Goal: Obtain resource: Obtain resource

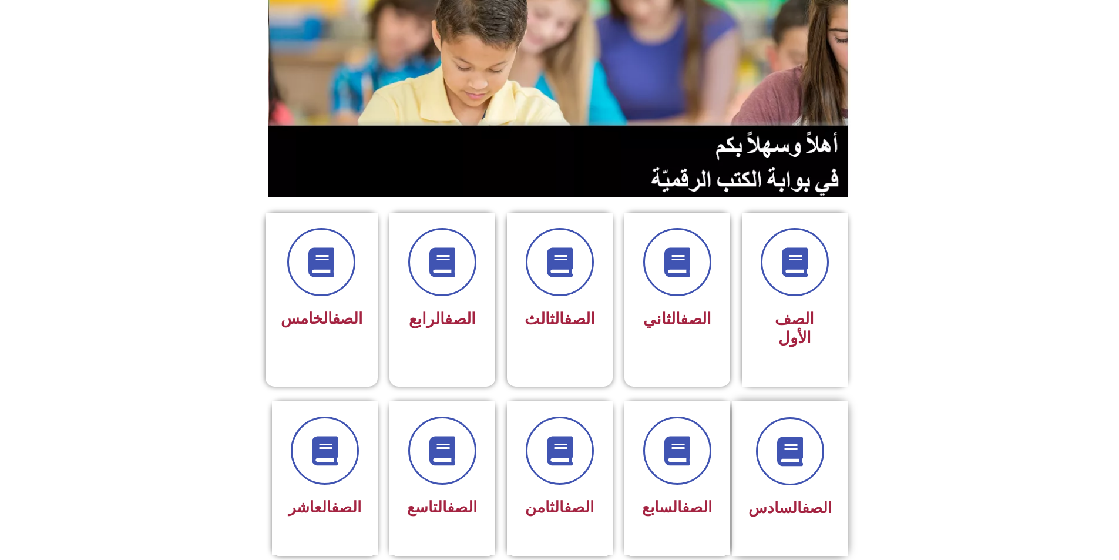
scroll to position [117, 0]
click at [777, 493] on div "الصف السادس" at bounding box center [789, 507] width 83 height 29
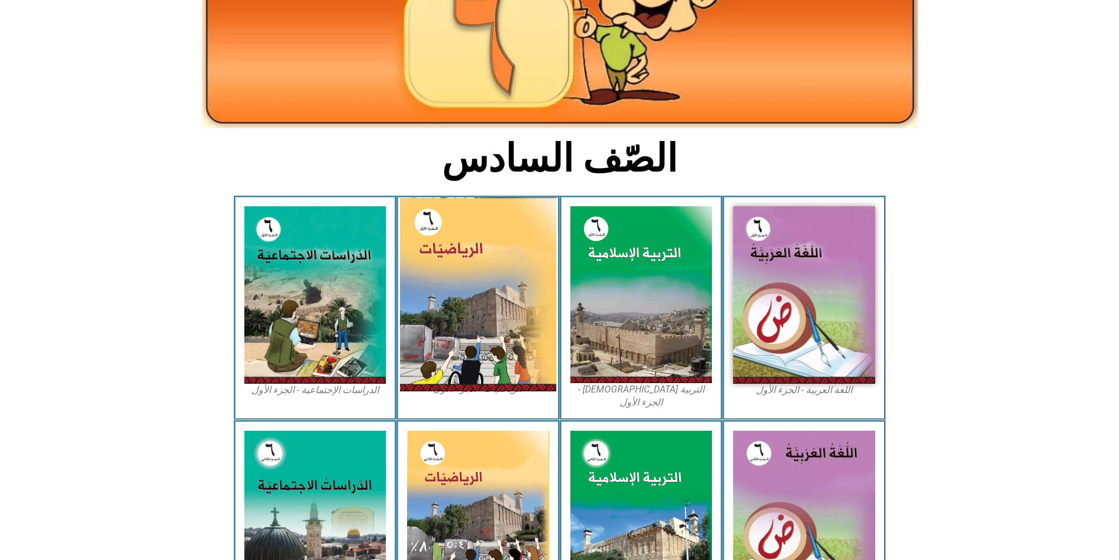
scroll to position [176, 0]
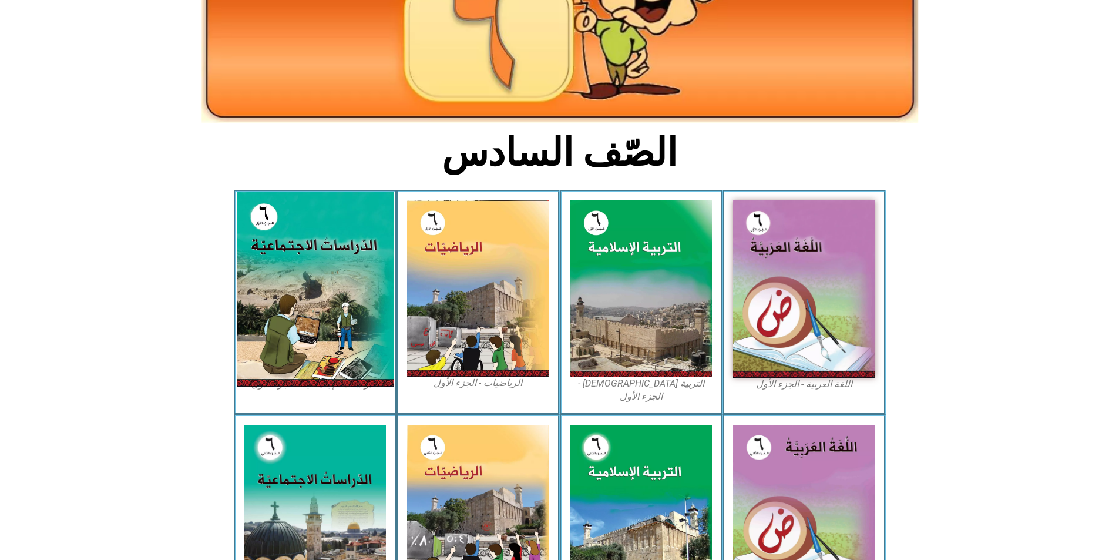
click at [296, 275] on img at bounding box center [315, 288] width 156 height 195
click at [280, 237] on img at bounding box center [315, 288] width 156 height 195
click at [287, 229] on img at bounding box center [315, 288] width 156 height 195
click at [315, 277] on img at bounding box center [315, 288] width 156 height 195
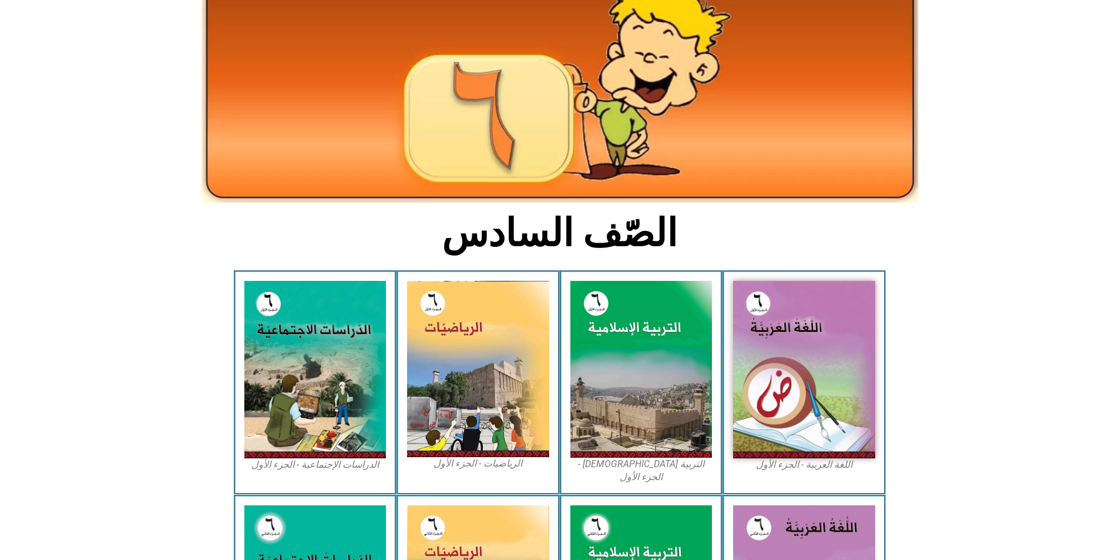
scroll to position [0, 0]
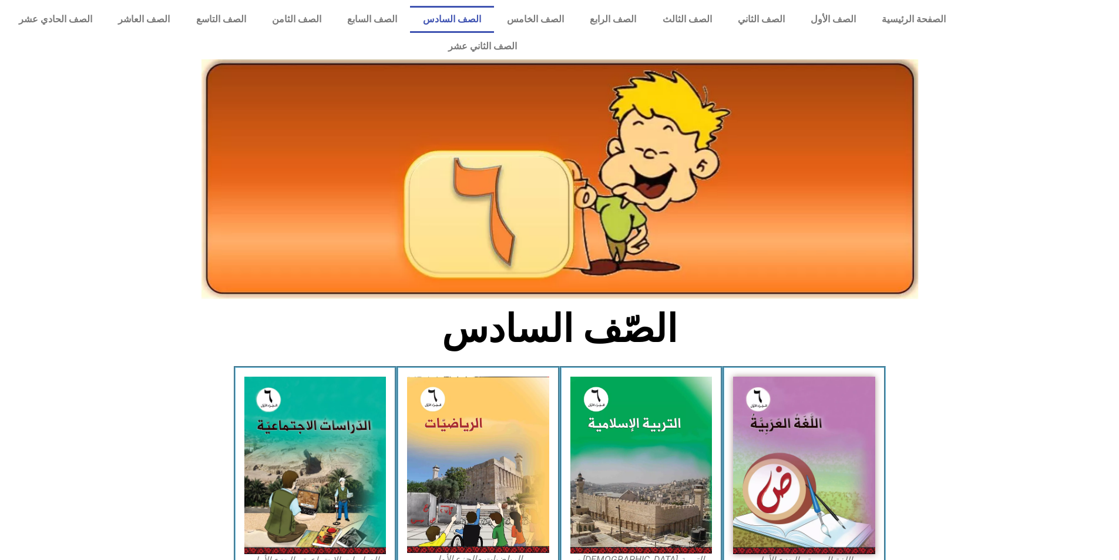
click at [490, 18] on link "الصف السادس" at bounding box center [452, 19] width 84 height 27
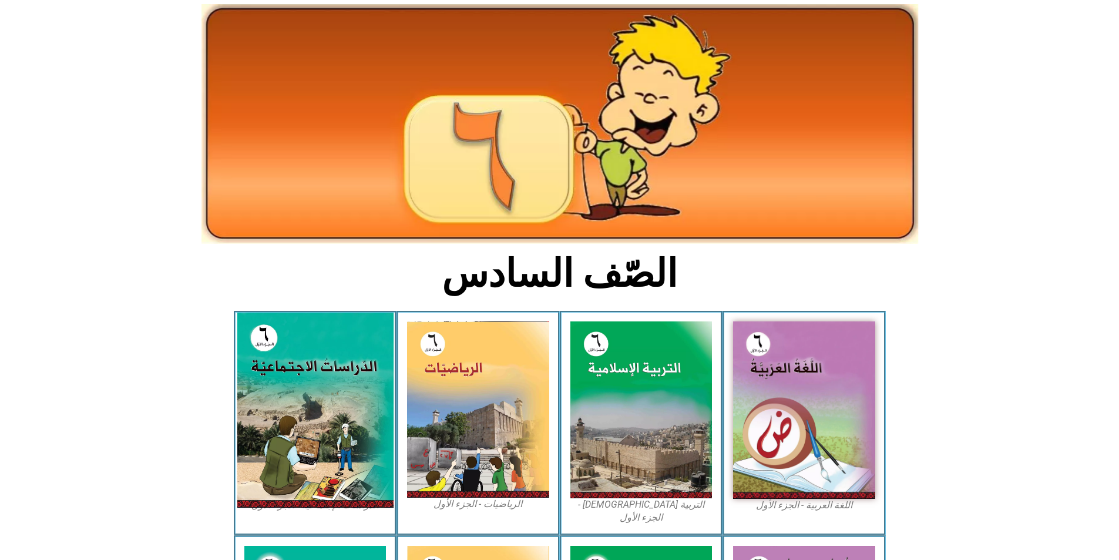
scroll to position [117, 0]
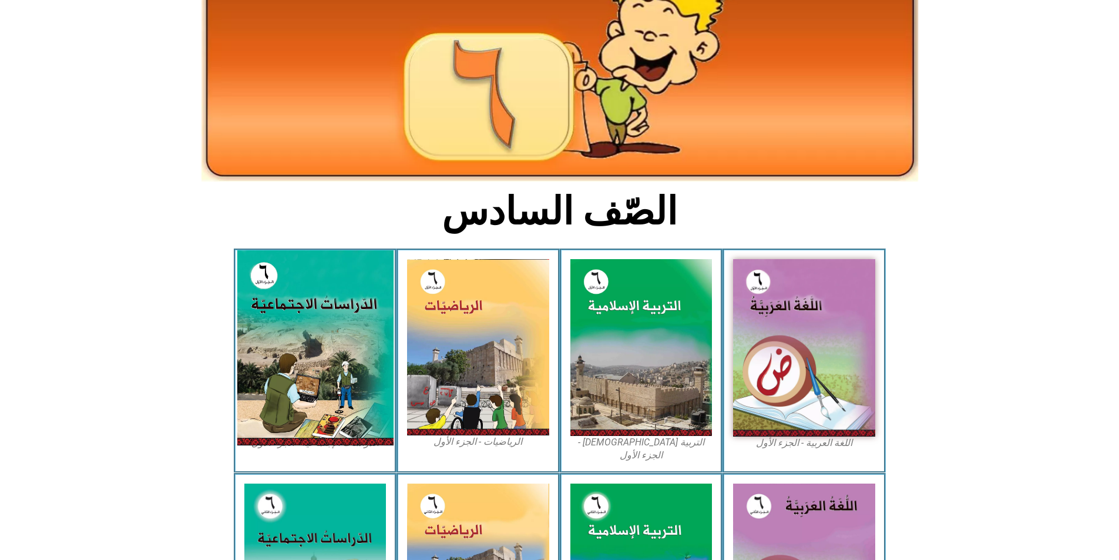
click at [313, 297] on img at bounding box center [315, 347] width 156 height 195
click at [365, 293] on img at bounding box center [315, 347] width 156 height 195
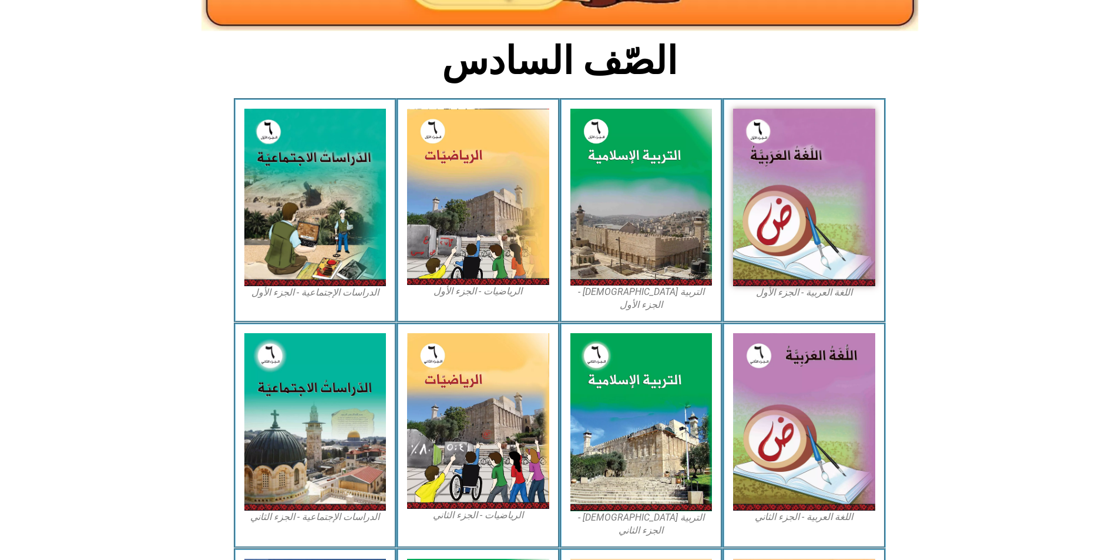
scroll to position [167, 0]
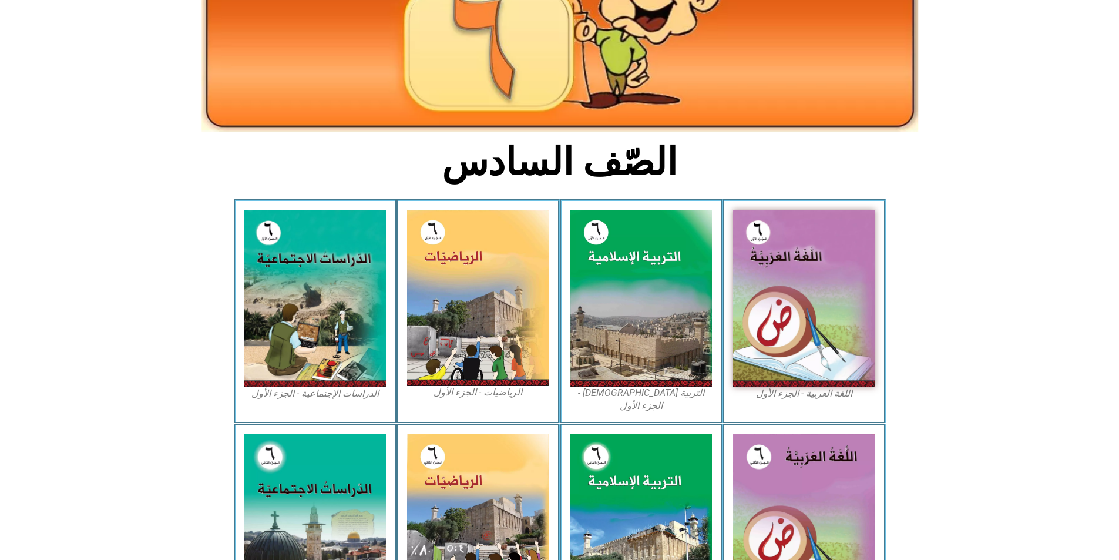
scroll to position [167, 0]
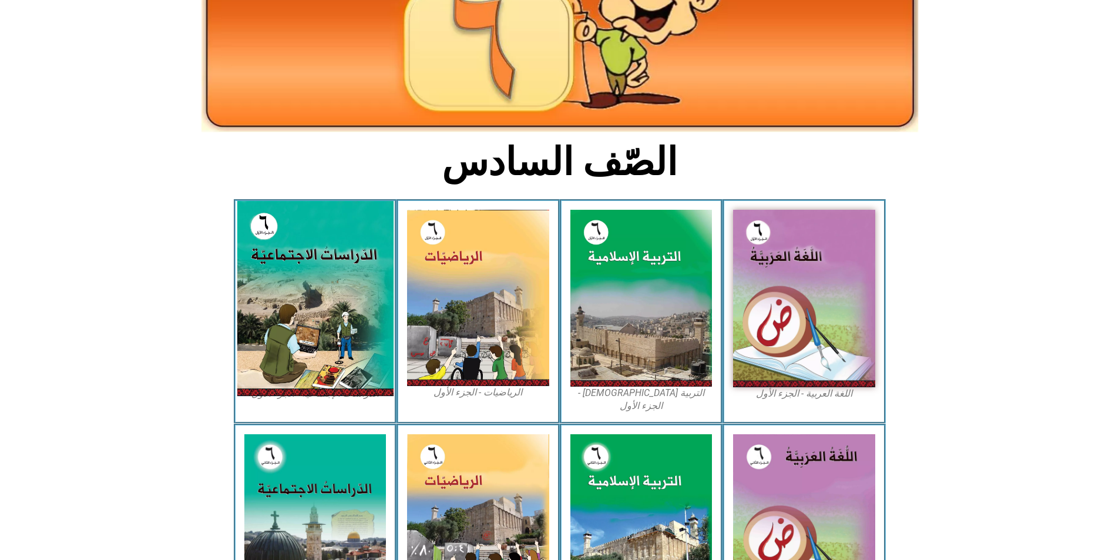
click at [344, 278] on img at bounding box center [315, 298] width 156 height 195
click at [351, 274] on img at bounding box center [315, 298] width 156 height 195
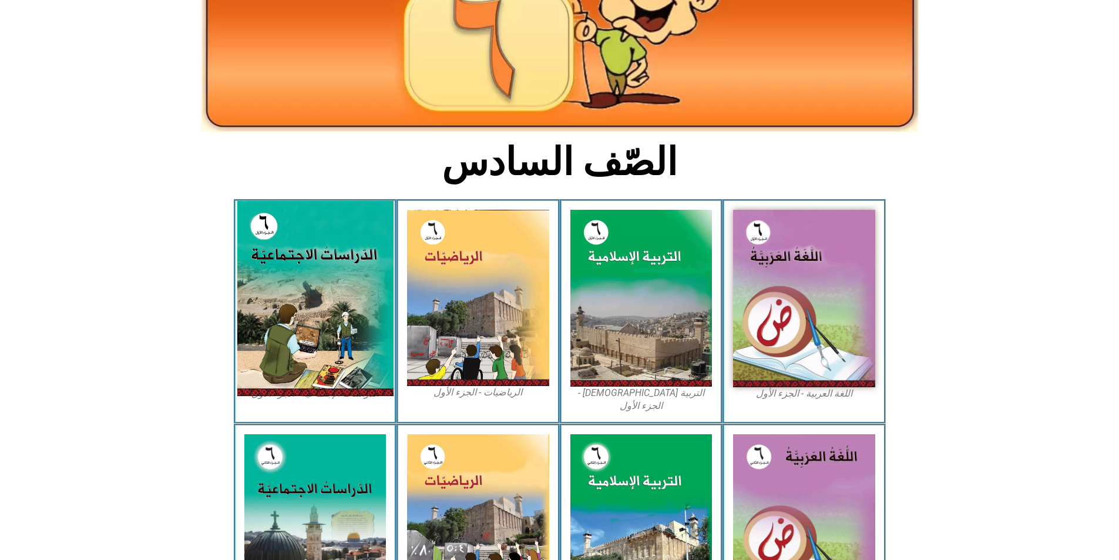
click at [351, 274] on img at bounding box center [315, 298] width 156 height 195
click at [351, 275] on img at bounding box center [315, 298] width 156 height 195
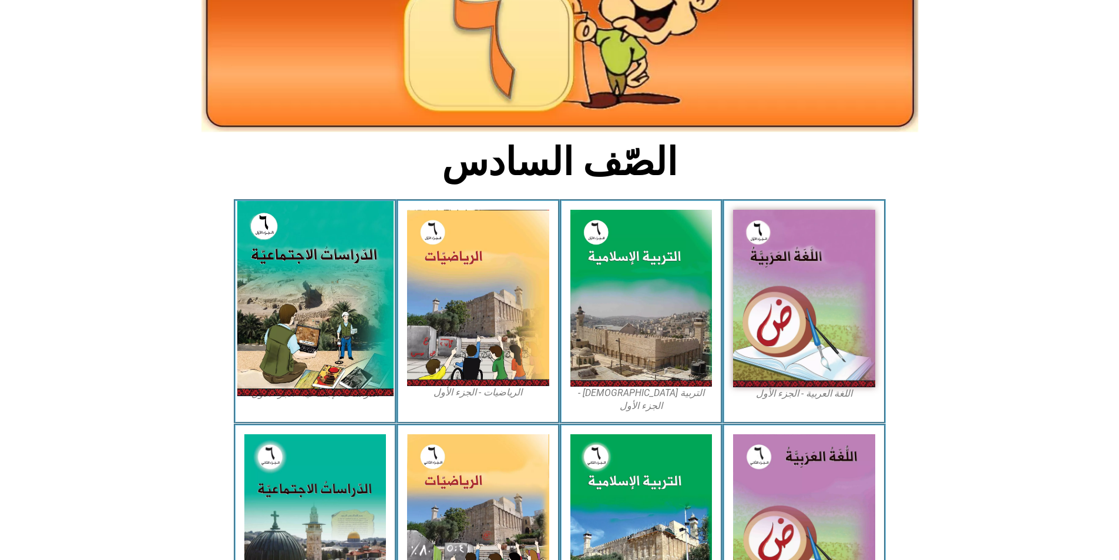
click at [351, 275] on img at bounding box center [315, 298] width 156 height 195
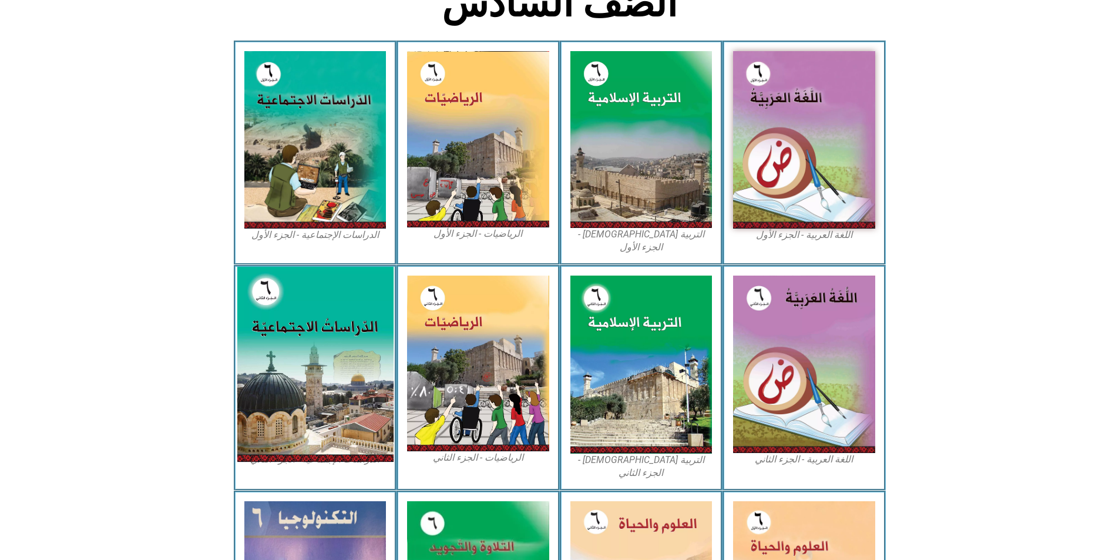
scroll to position [343, 0]
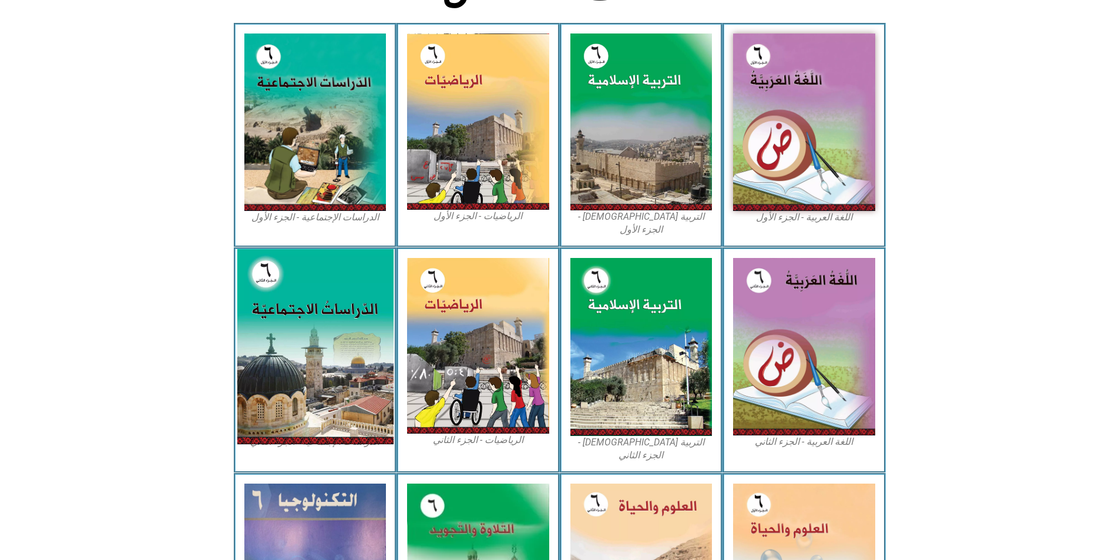
click at [307, 331] on img at bounding box center [315, 346] width 156 height 195
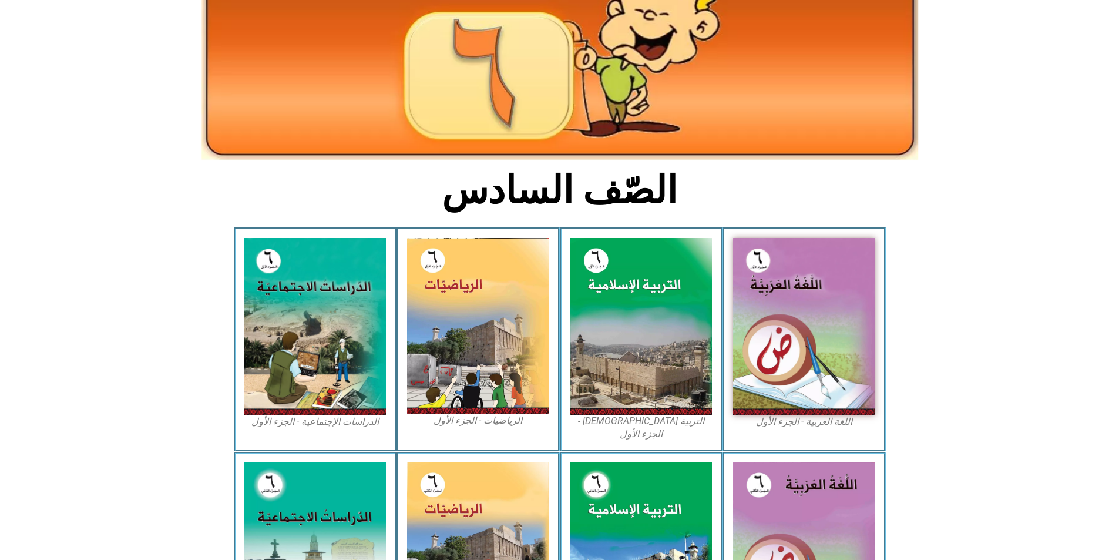
scroll to position [0, 0]
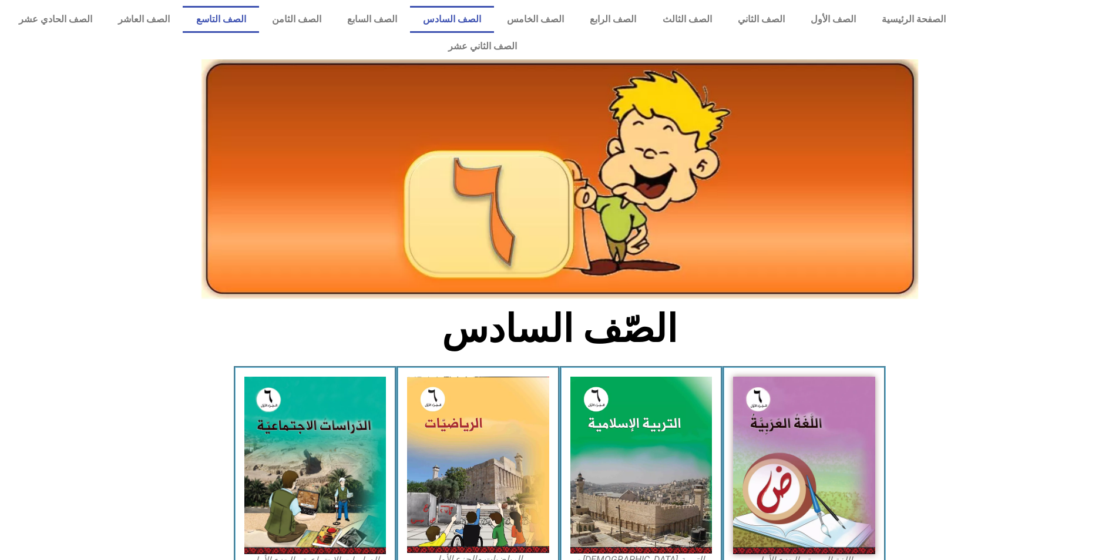
click at [258, 16] on link "الصف التاسع" at bounding box center [221, 19] width 76 height 27
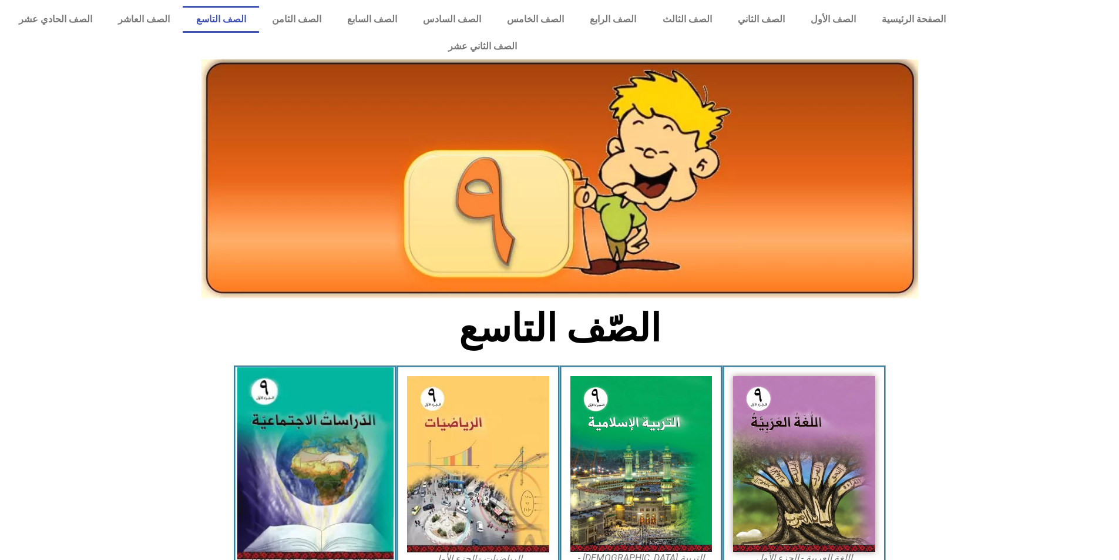
click at [295, 430] on img at bounding box center [315, 464] width 156 height 192
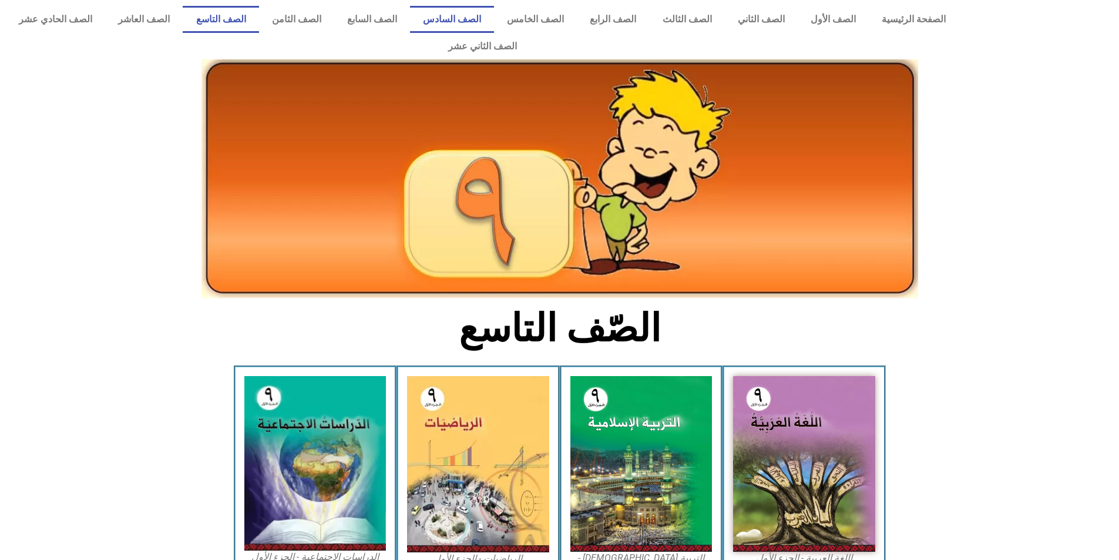
click at [481, 9] on link "الصف السادس" at bounding box center [452, 19] width 84 height 27
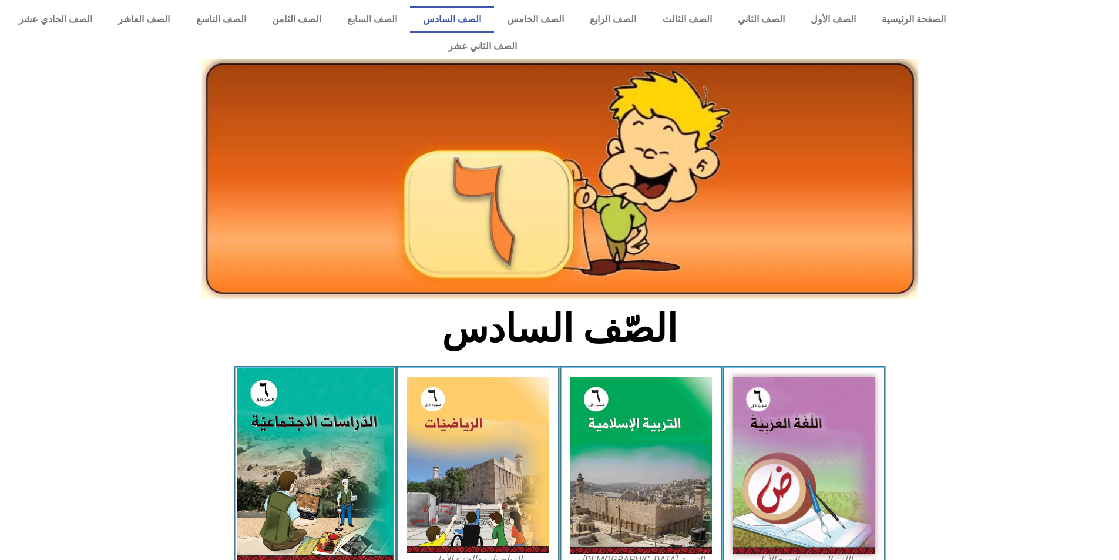
click at [338, 421] on img at bounding box center [315, 465] width 156 height 195
click at [324, 486] on img at bounding box center [315, 465] width 156 height 195
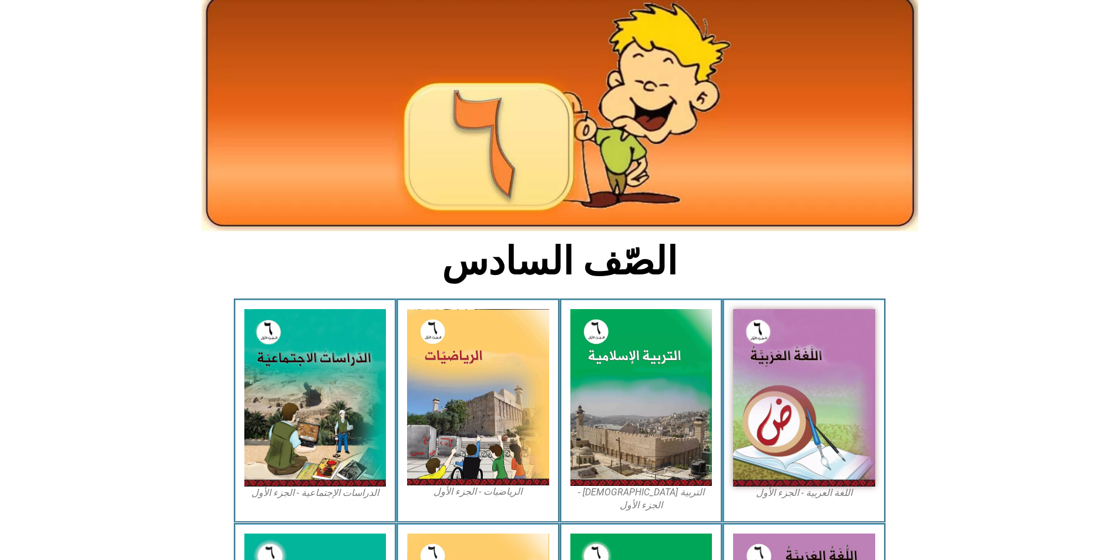
scroll to position [117, 0]
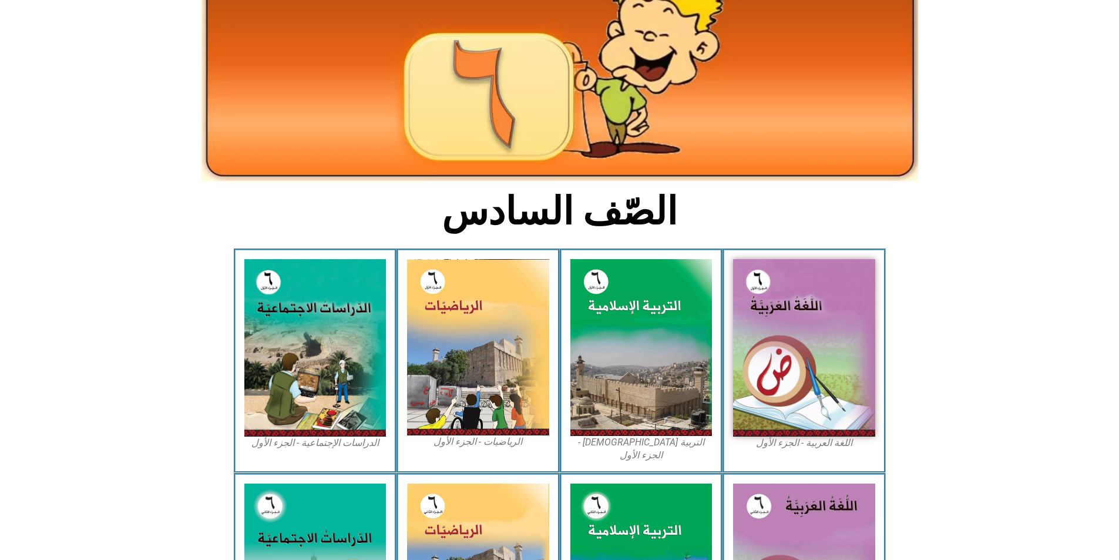
click at [314, 436] on figcaption "الدراسات الإجتماعية - الجزء الأول​" at bounding box center [315, 442] width 142 height 13
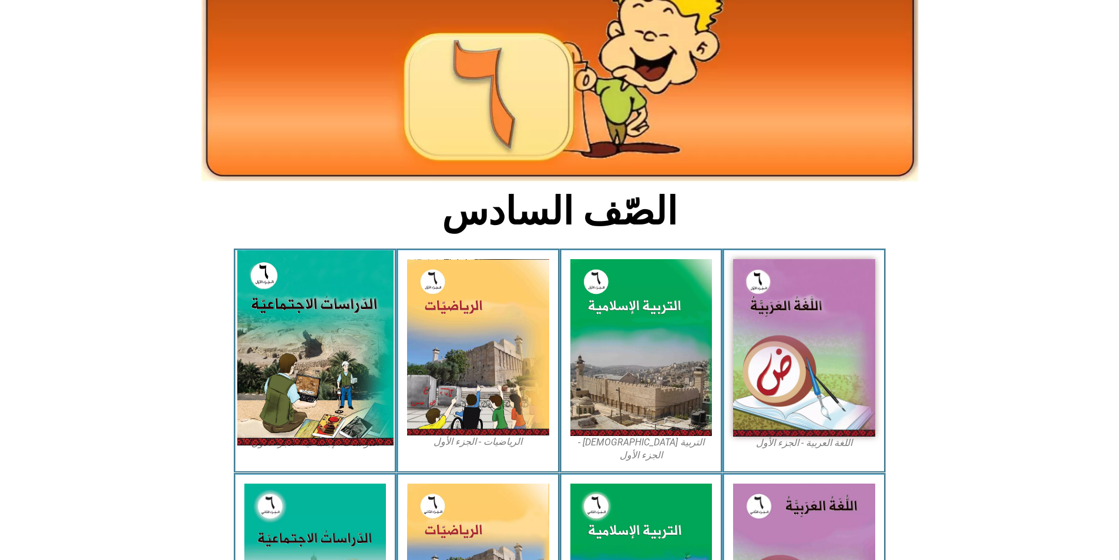
click at [341, 388] on img at bounding box center [315, 347] width 156 height 195
click at [252, 315] on img at bounding box center [315, 347] width 156 height 195
click at [290, 295] on img at bounding box center [315, 347] width 156 height 195
drag, startPoint x: 301, startPoint y: 358, endPoint x: 339, endPoint y: 324, distance: 52.0
click at [301, 358] on img at bounding box center [315, 347] width 156 height 195
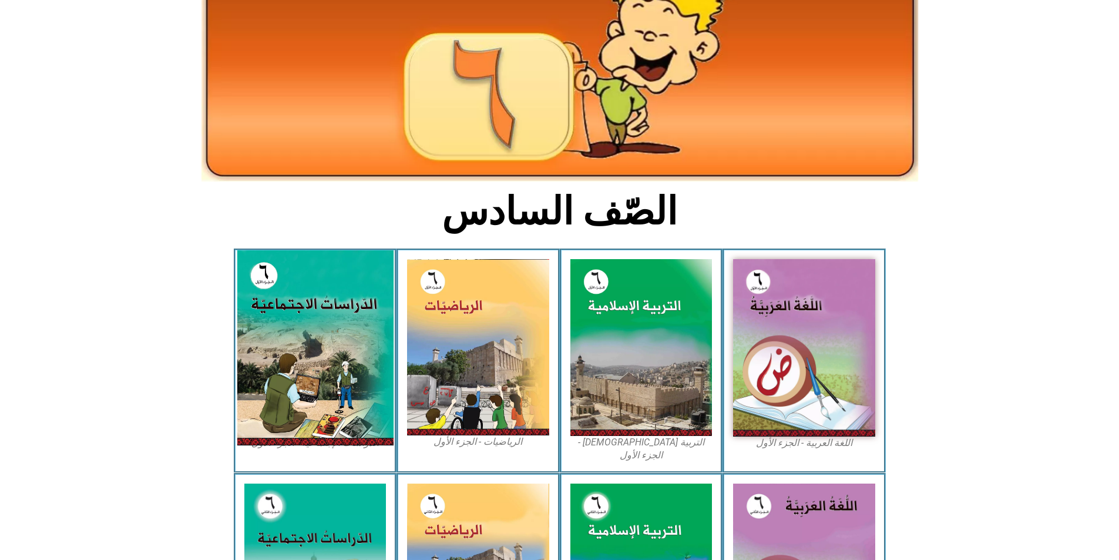
click at [334, 317] on img at bounding box center [315, 347] width 156 height 195
click at [334, 316] on img at bounding box center [315, 347] width 156 height 195
click at [325, 386] on img at bounding box center [315, 347] width 156 height 195
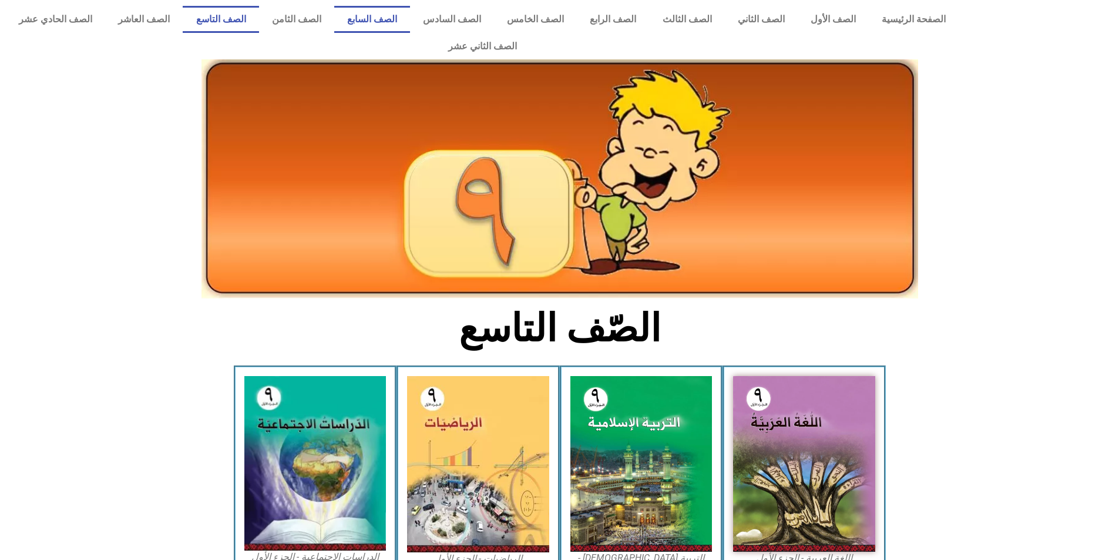
click at [410, 19] on link "الصف السابع" at bounding box center [372, 19] width 76 height 27
click at [480, 18] on link "الصف السادس" at bounding box center [452, 19] width 84 height 27
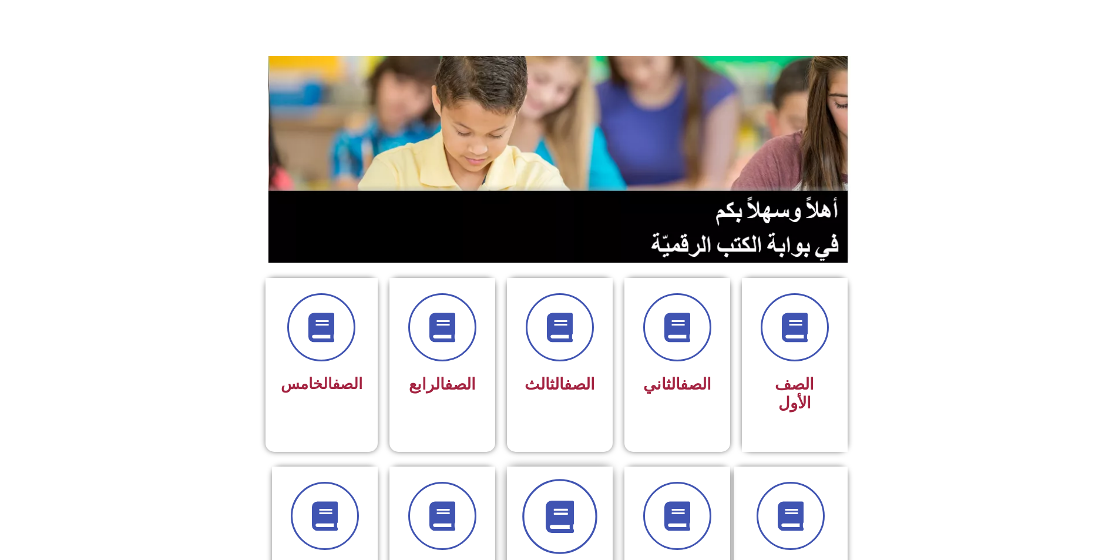
scroll to position [117, 0]
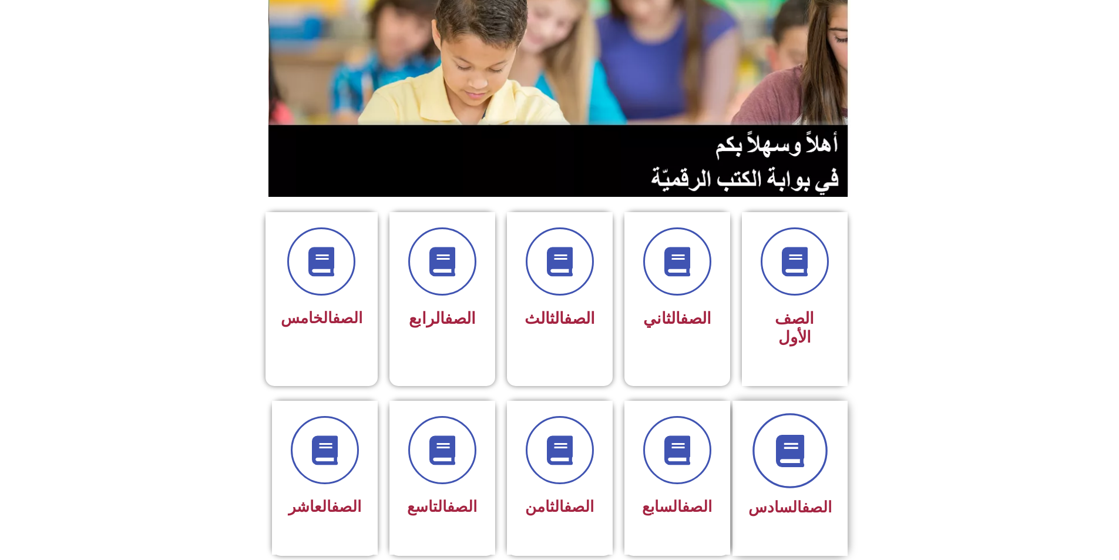
click at [782, 434] on span at bounding box center [789, 450] width 75 height 75
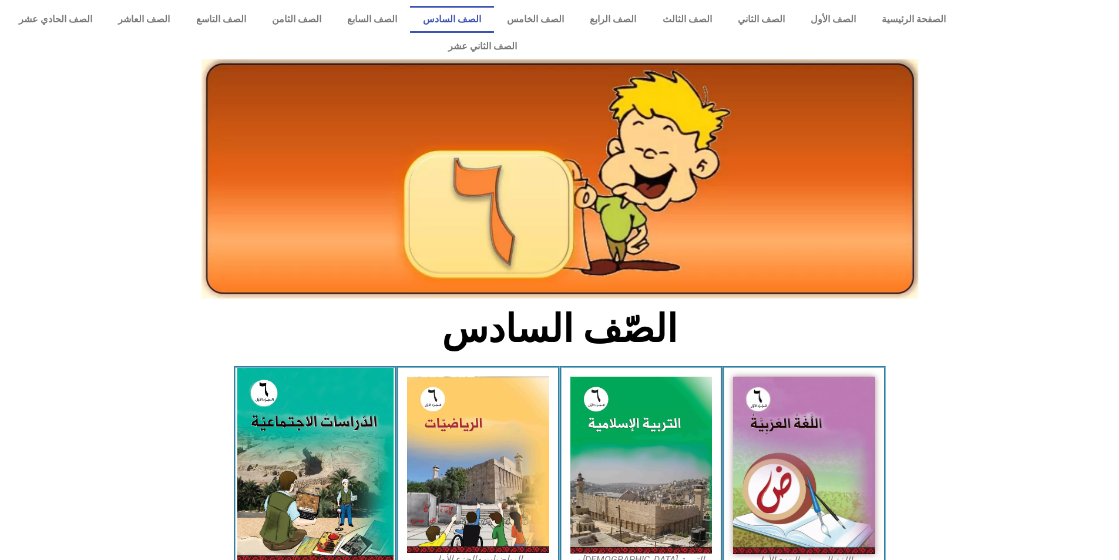
click at [319, 427] on img at bounding box center [315, 465] width 156 height 195
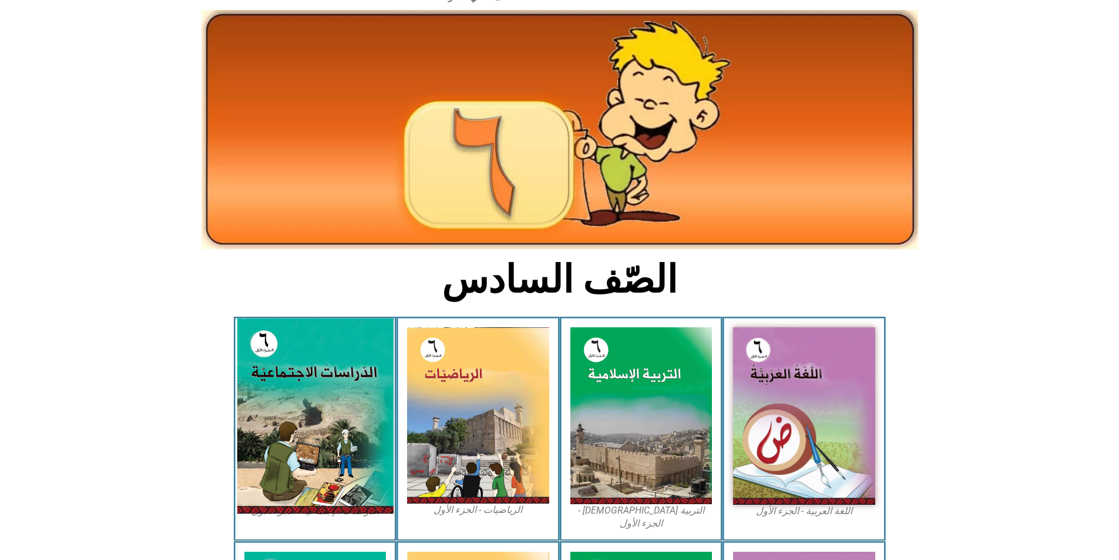
scroll to position [117, 0]
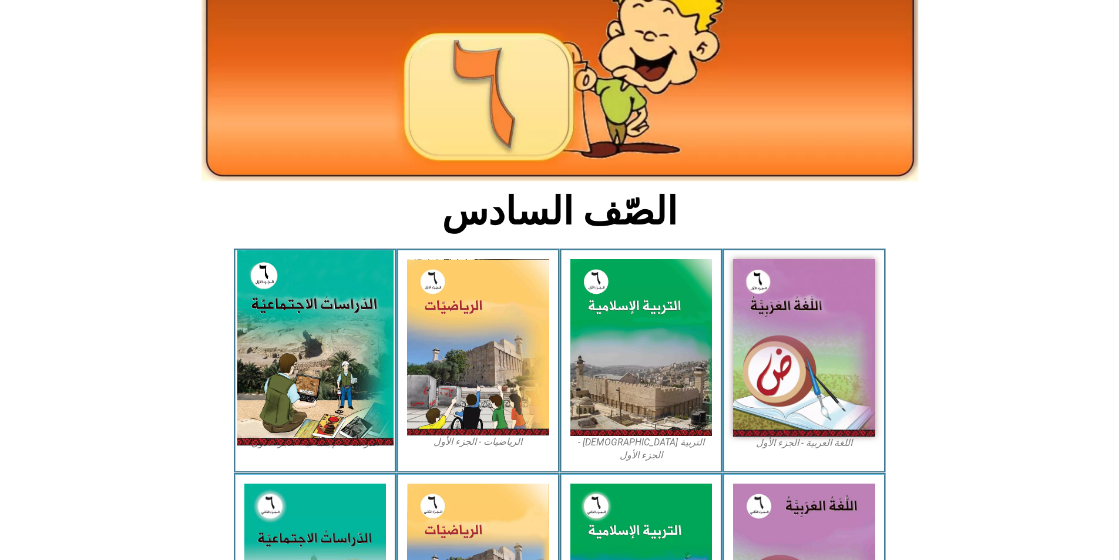
click at [277, 390] on img at bounding box center [315, 347] width 156 height 195
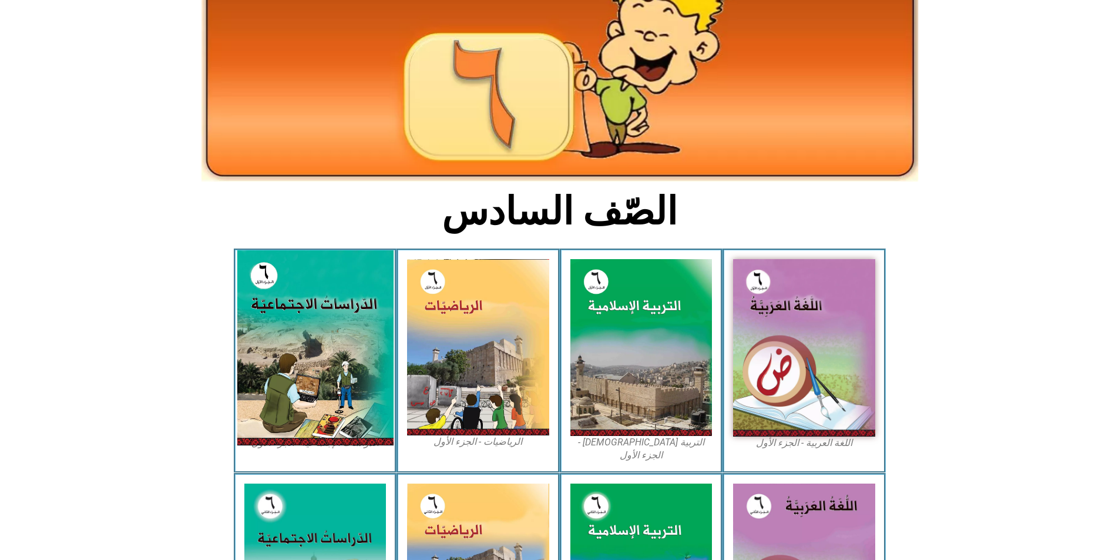
click at [314, 359] on img at bounding box center [315, 347] width 156 height 195
drag, startPoint x: 314, startPoint y: 359, endPoint x: 282, endPoint y: 329, distance: 43.6
click at [282, 329] on img at bounding box center [315, 347] width 156 height 195
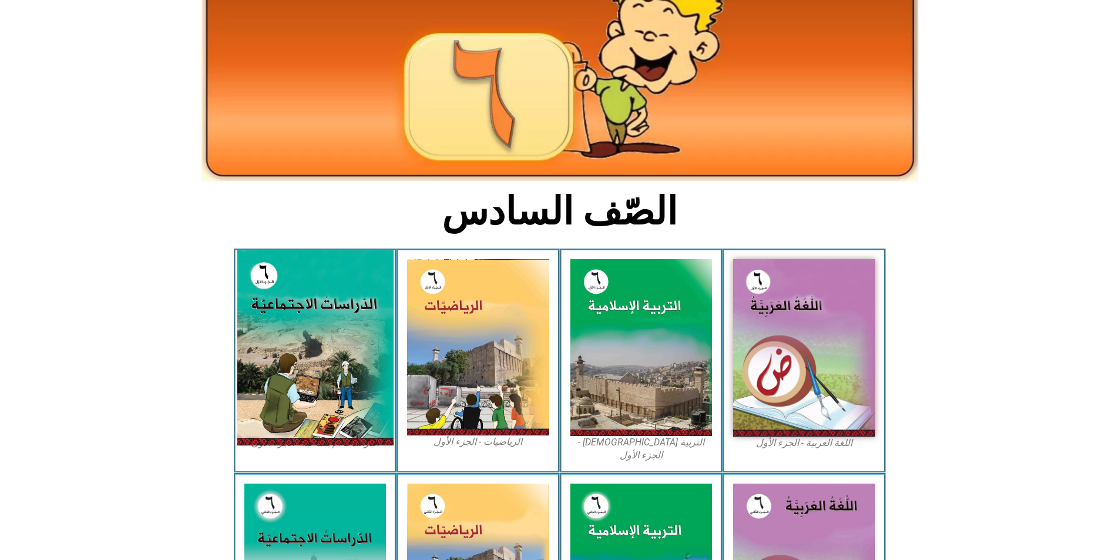
click at [282, 329] on img at bounding box center [315, 347] width 156 height 195
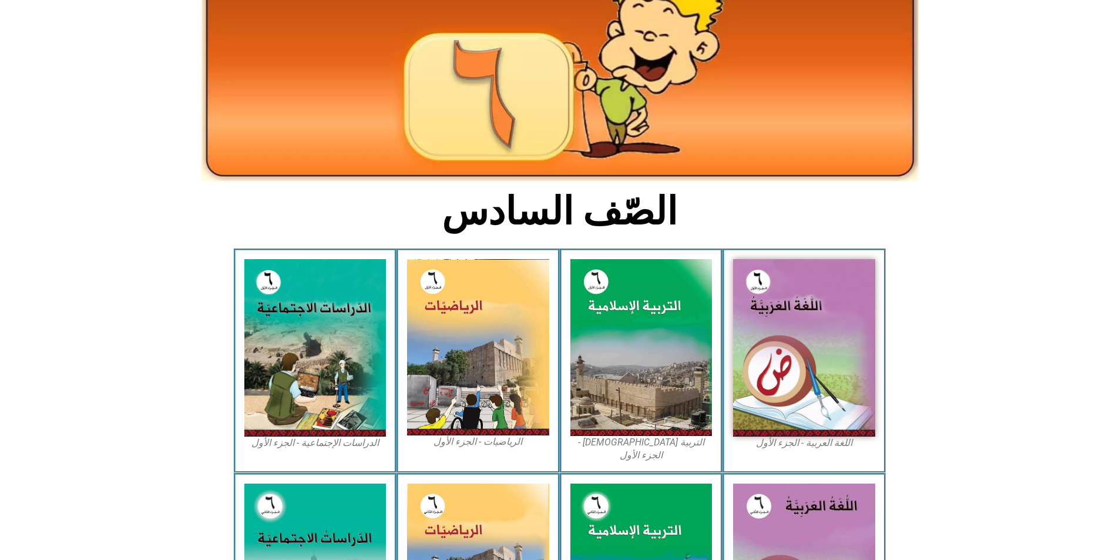
click at [320, 436] on figcaption "الدراسات الإجتماعية - الجزء الأول​" at bounding box center [315, 442] width 142 height 13
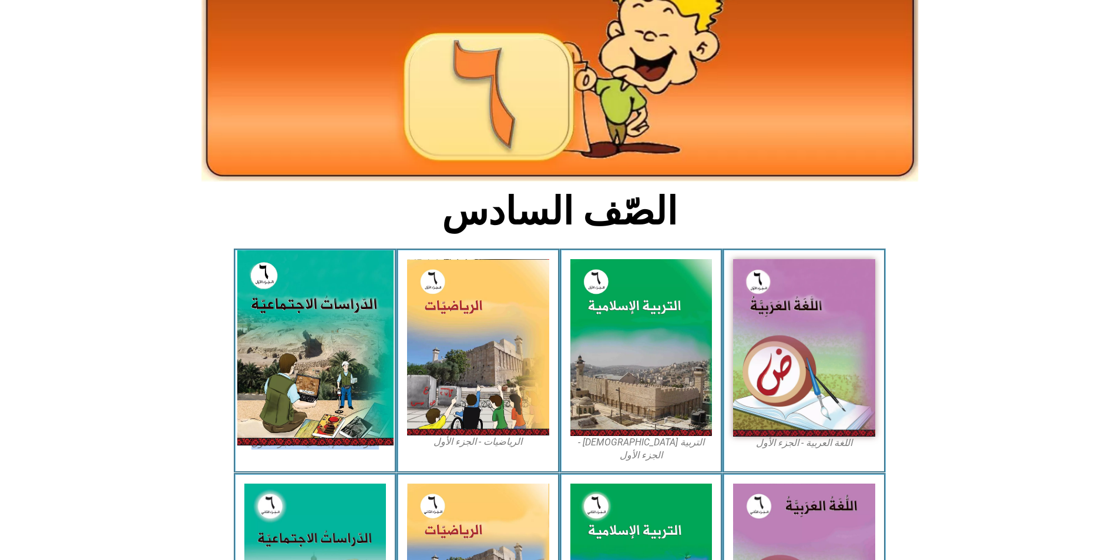
click at [306, 321] on img at bounding box center [315, 347] width 156 height 195
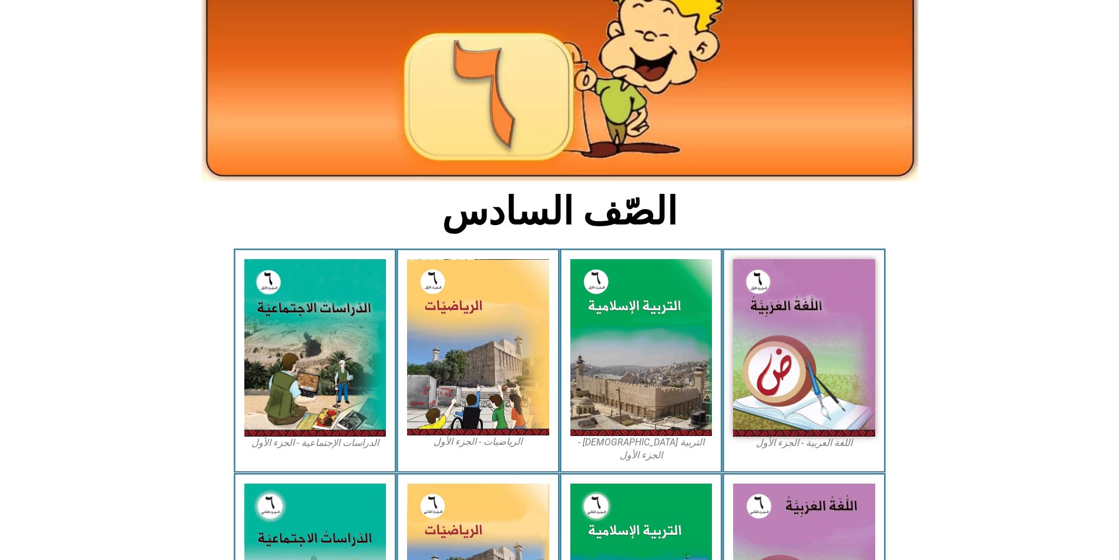
click at [217, 248] on icon at bounding box center [558, 303] width 1119 height 111
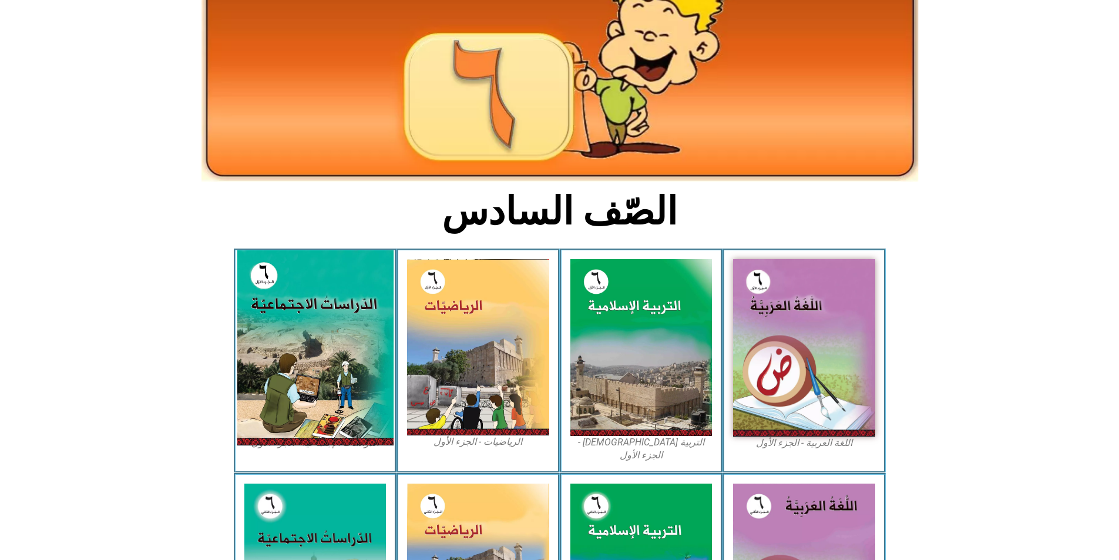
click at [310, 250] on img at bounding box center [315, 347] width 156 height 195
drag, startPoint x: 310, startPoint y: 247, endPoint x: 335, endPoint y: 270, distance: 34.1
click at [325, 260] on img at bounding box center [315, 347] width 156 height 195
click at [341, 274] on img at bounding box center [315, 347] width 156 height 195
click at [351, 284] on img at bounding box center [315, 347] width 156 height 195
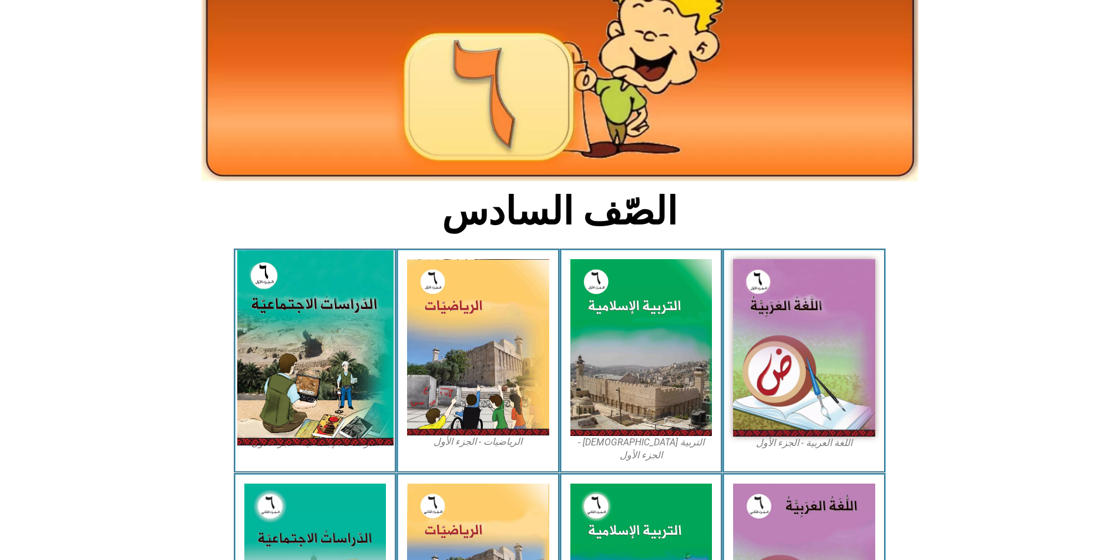
click at [339, 335] on img at bounding box center [315, 347] width 156 height 195
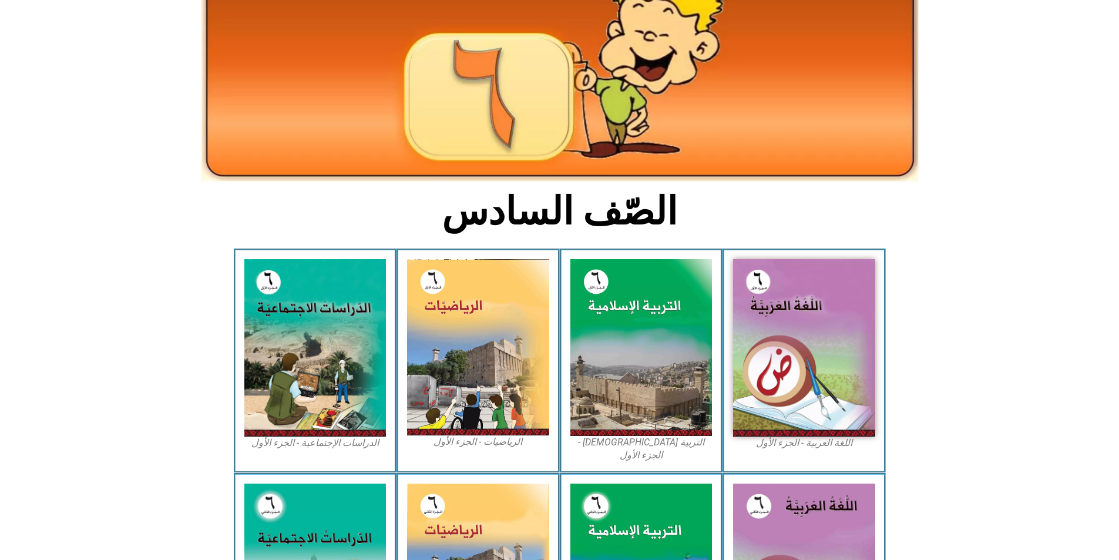
click at [233, 187] on section "الصّف السادس" at bounding box center [559, 217] width 1119 height 61
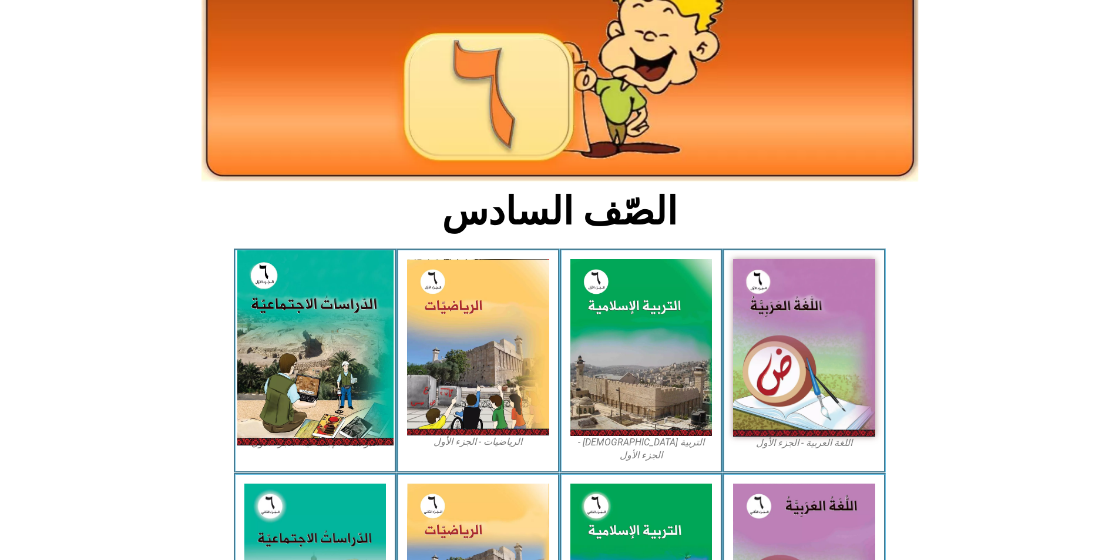
click at [332, 297] on img at bounding box center [315, 347] width 156 height 195
click at [334, 282] on img at bounding box center [315, 347] width 156 height 195
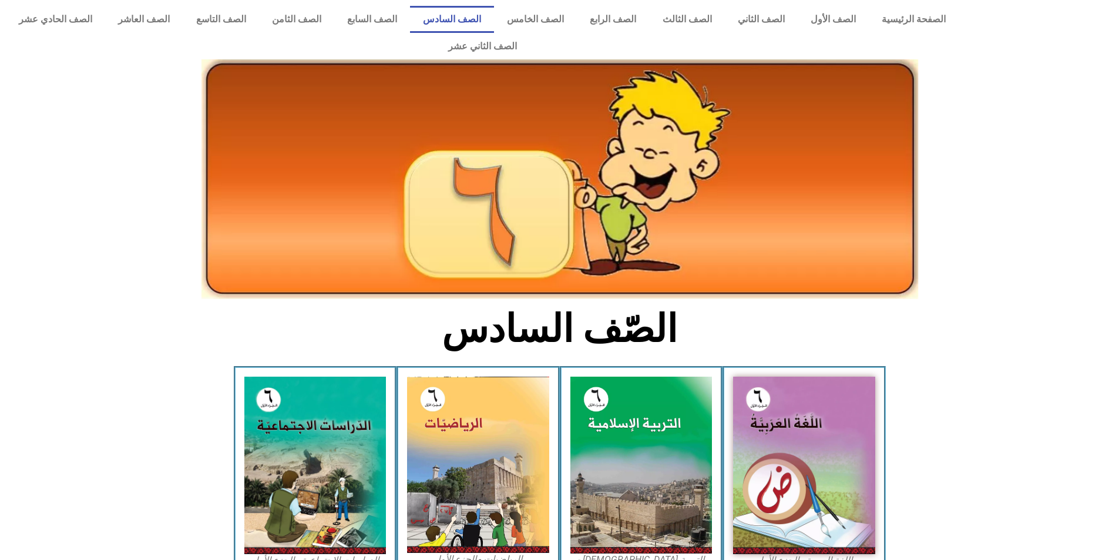
scroll to position [117, 0]
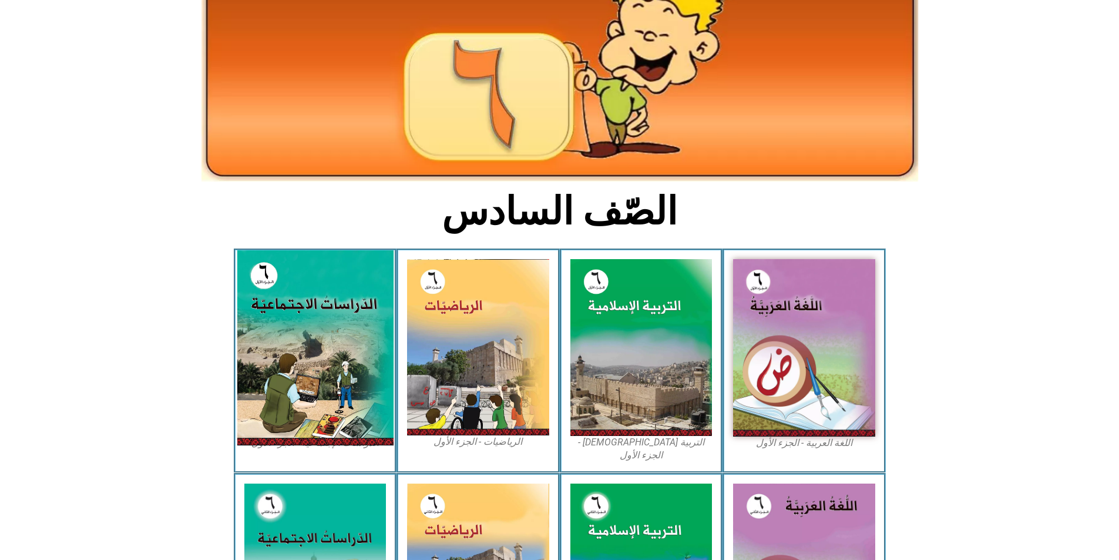
click at [261, 281] on img at bounding box center [315, 347] width 156 height 195
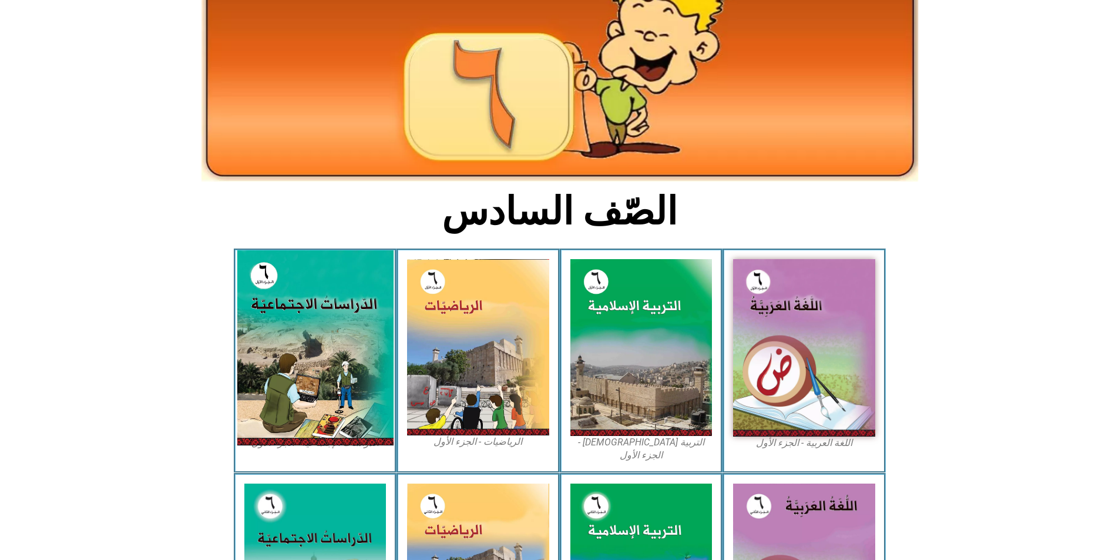
click at [261, 281] on img at bounding box center [315, 347] width 156 height 195
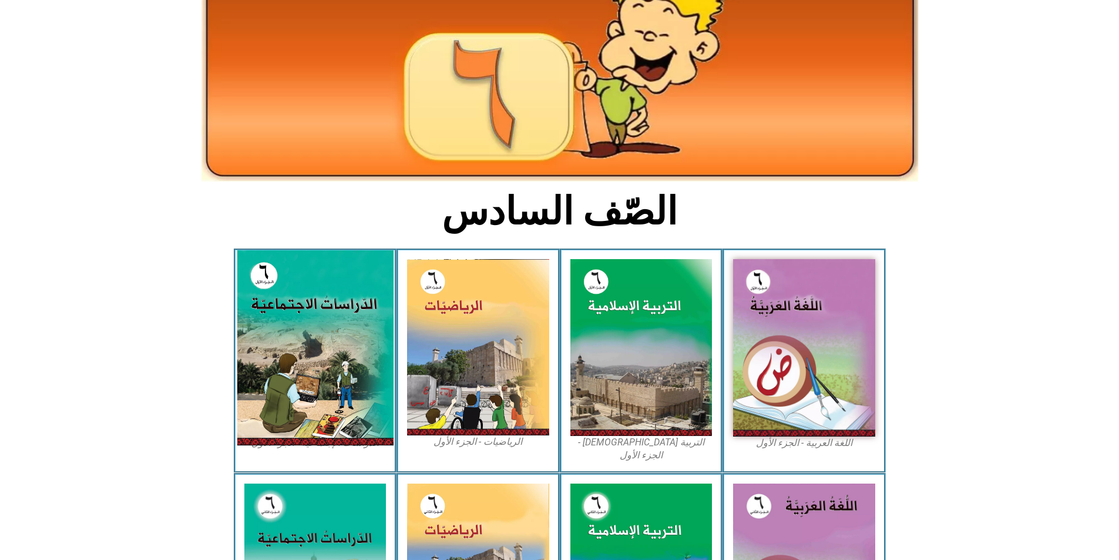
click at [261, 281] on img at bounding box center [315, 347] width 156 height 195
click at [279, 291] on img at bounding box center [315, 347] width 156 height 195
drag, startPoint x: 279, startPoint y: 291, endPoint x: 273, endPoint y: 284, distance: 8.7
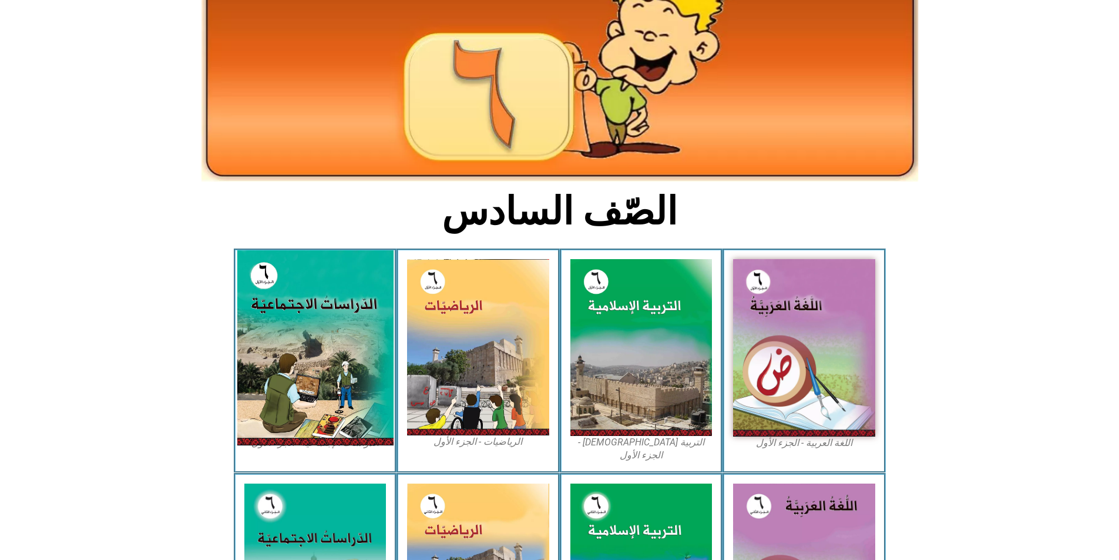
click at [275, 285] on img at bounding box center [315, 347] width 156 height 195
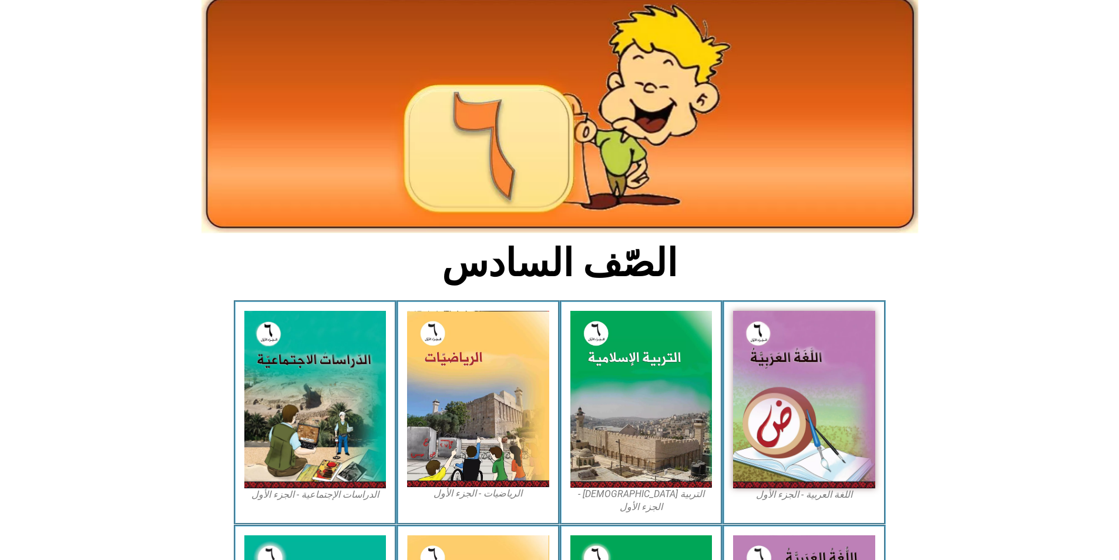
scroll to position [0, 0]
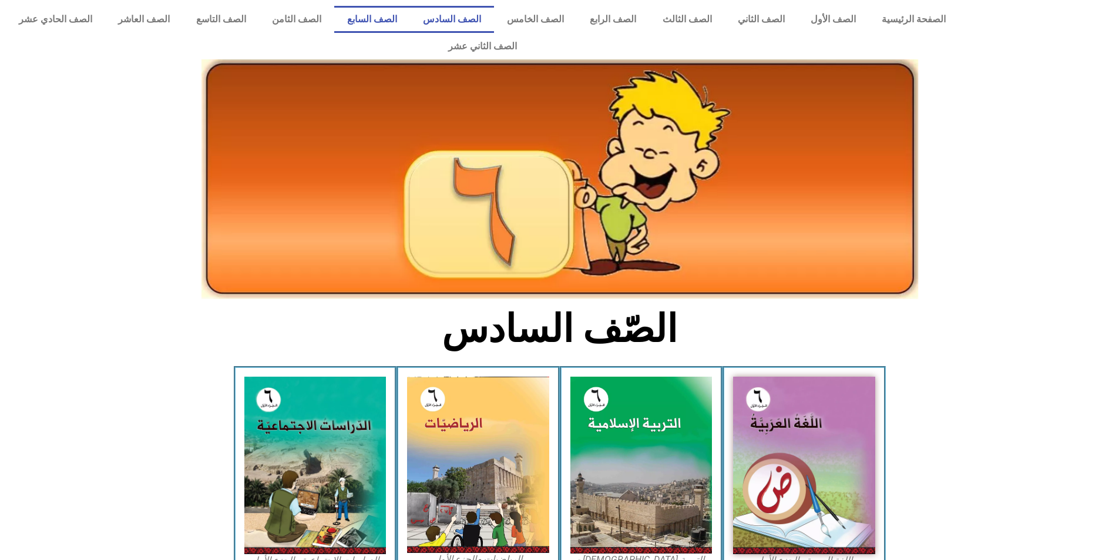
click at [410, 16] on link "الصف السابع" at bounding box center [372, 19] width 76 height 27
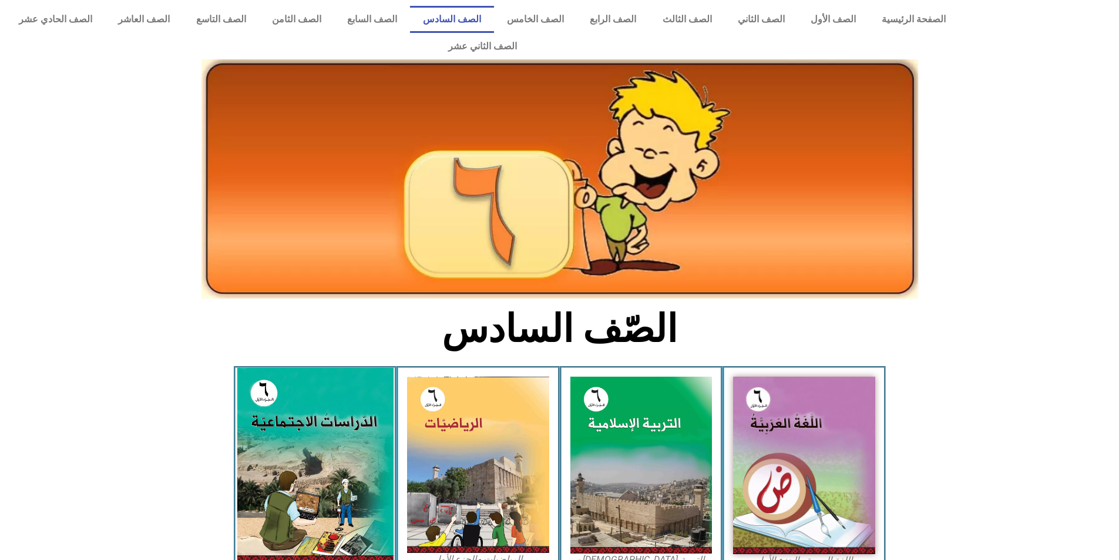
click at [362, 398] on img at bounding box center [315, 465] width 156 height 195
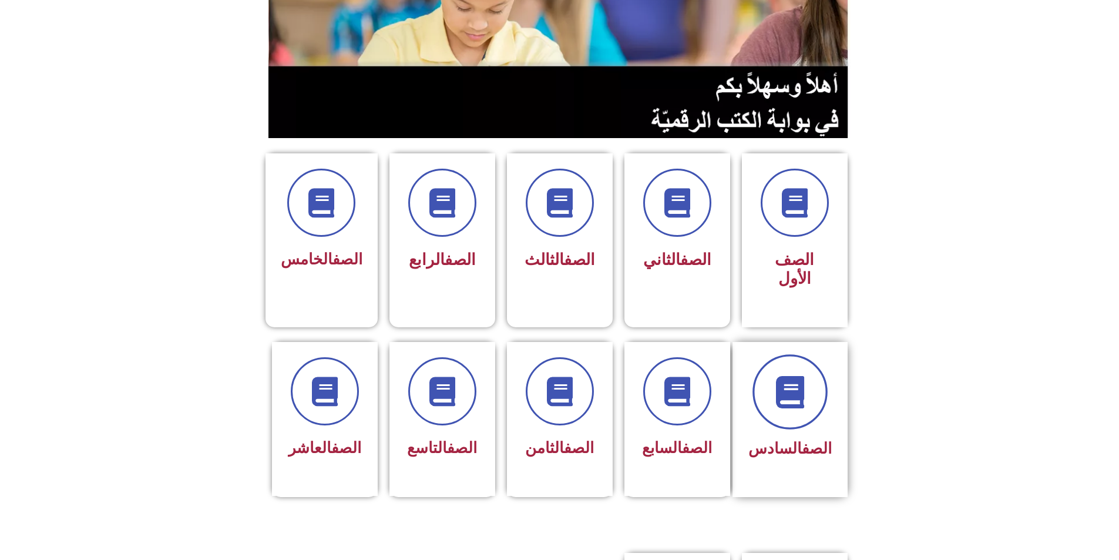
scroll to position [352, 0]
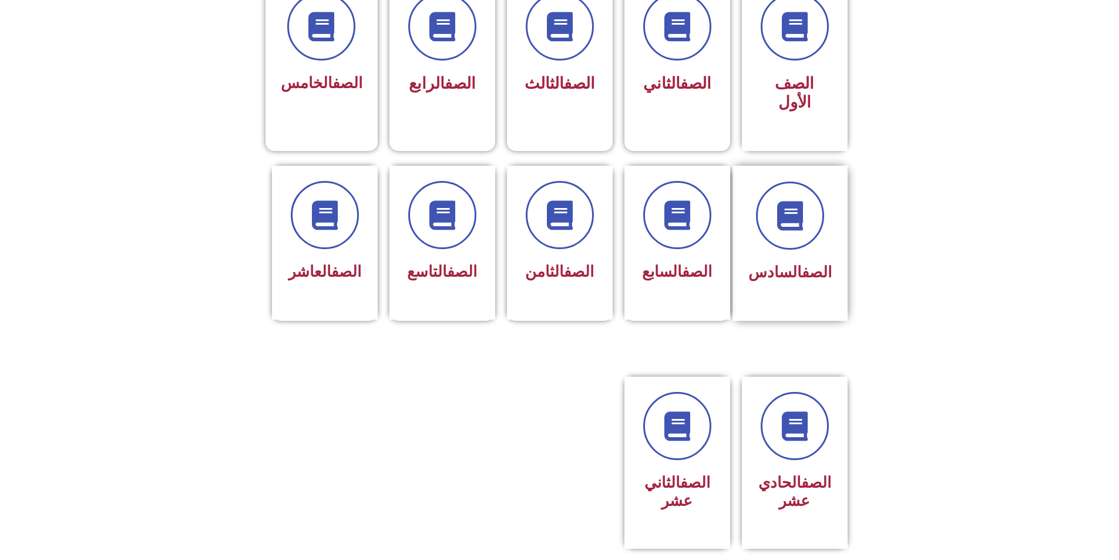
click at [786, 258] on div "الصف السادس" at bounding box center [789, 272] width 83 height 29
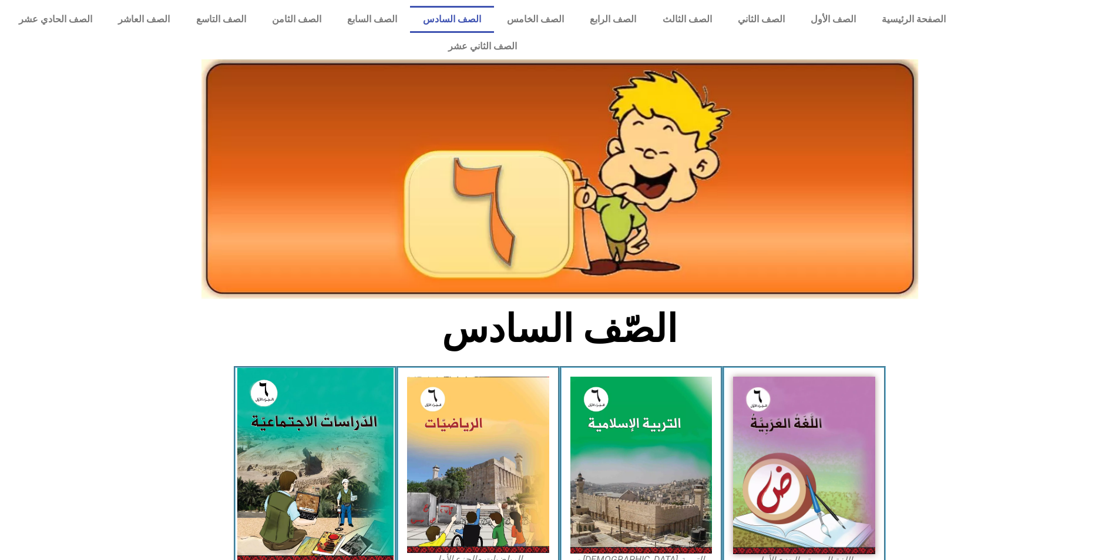
click at [309, 394] on img at bounding box center [315, 465] width 156 height 195
click at [309, 393] on img at bounding box center [315, 465] width 156 height 195
click at [351, 386] on img at bounding box center [315, 465] width 156 height 195
click at [381, 388] on img at bounding box center [315, 465] width 156 height 195
click at [337, 397] on img at bounding box center [315, 465] width 156 height 195
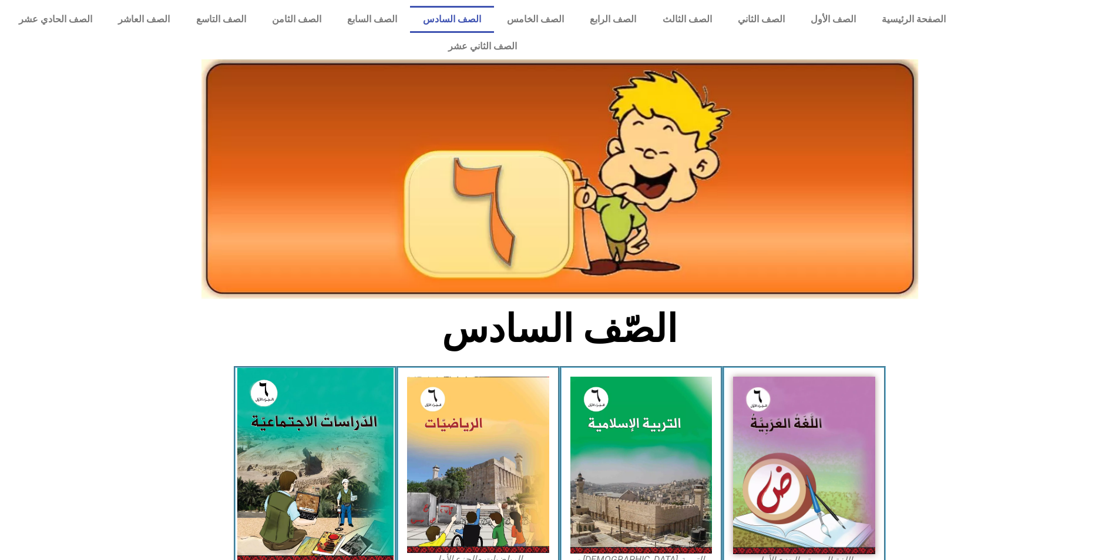
click at [336, 397] on img at bounding box center [315, 465] width 156 height 195
click at [337, 449] on img at bounding box center [315, 465] width 156 height 195
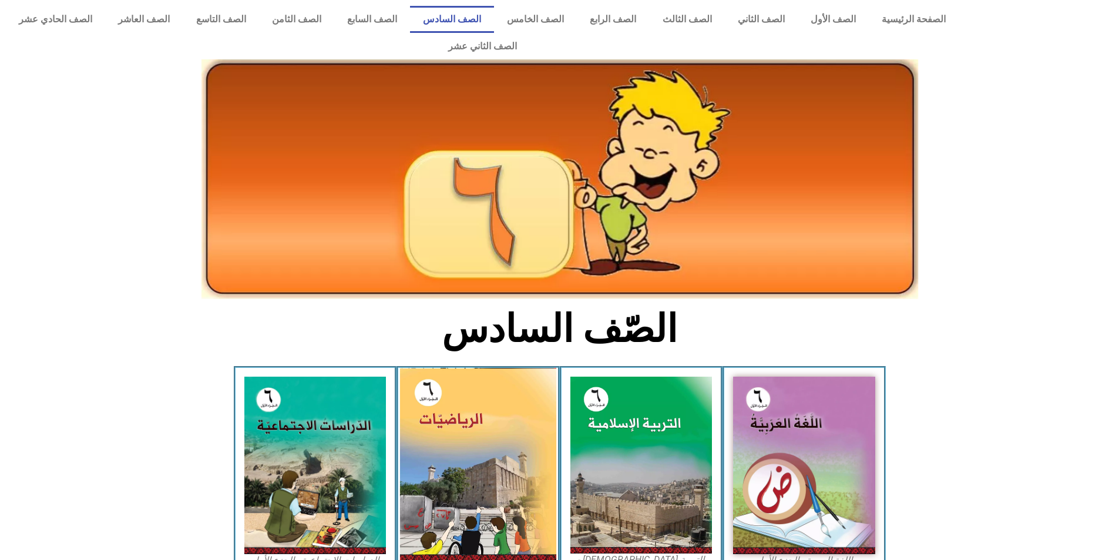
click at [496, 409] on img at bounding box center [478, 465] width 156 height 194
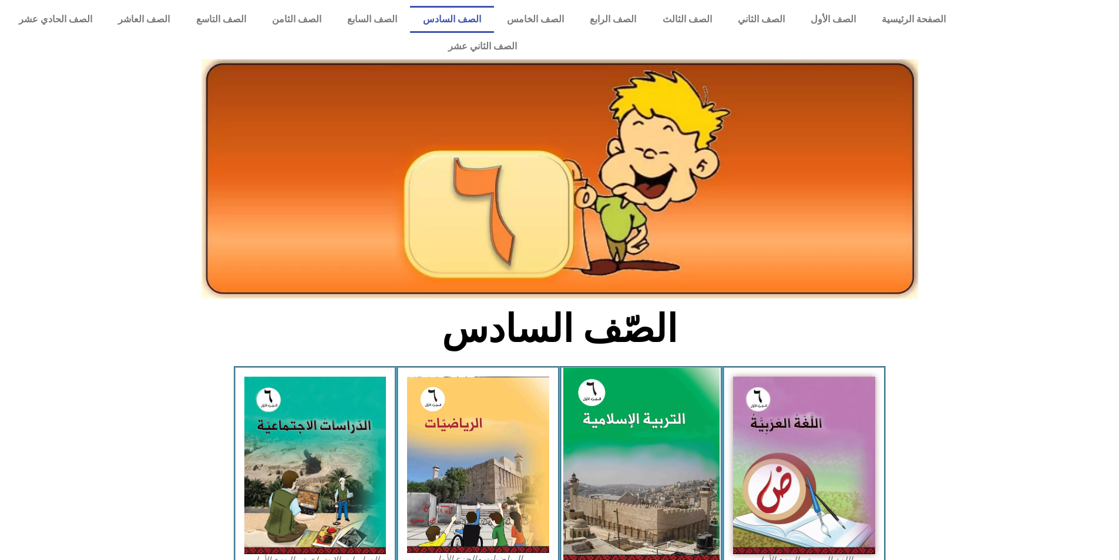
click at [647, 407] on img at bounding box center [641, 465] width 156 height 194
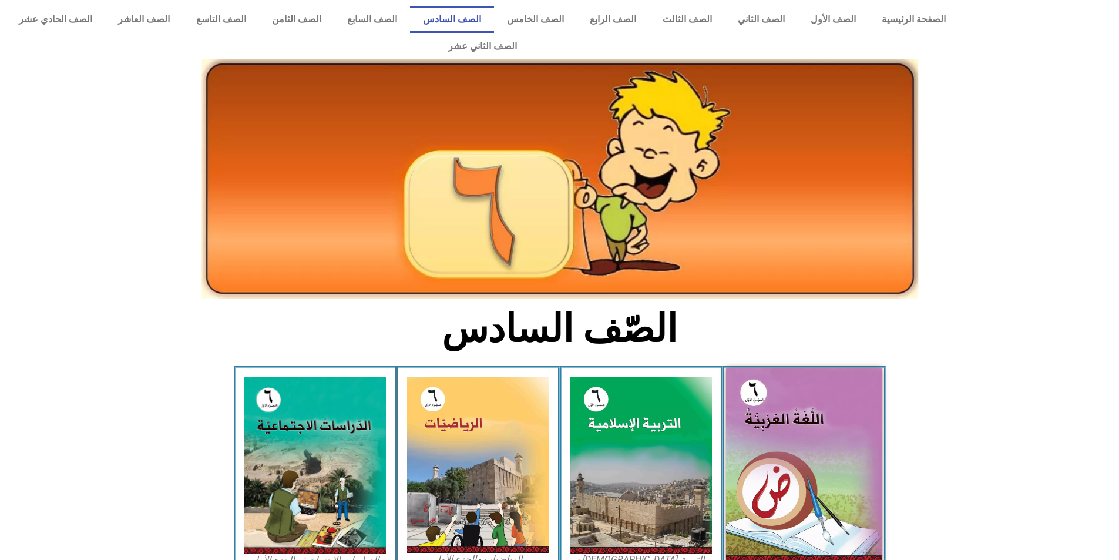
click at [775, 406] on img at bounding box center [804, 465] width 156 height 195
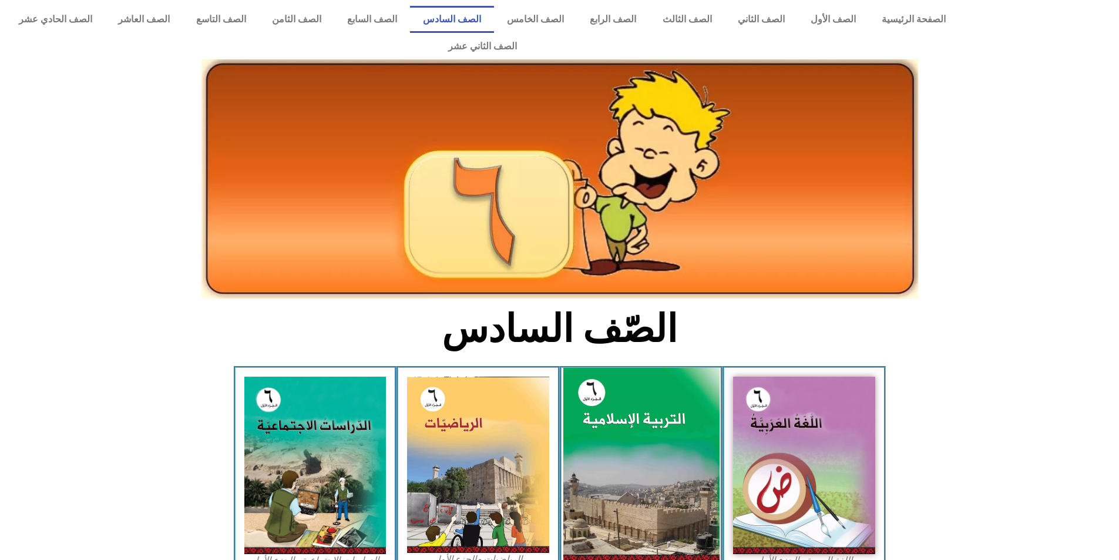
drag, startPoint x: 510, startPoint y: 410, endPoint x: 578, endPoint y: 409, distance: 68.1
click at [510, 410] on img at bounding box center [478, 464] width 142 height 176
click at [647, 405] on img at bounding box center [641, 465] width 156 height 194
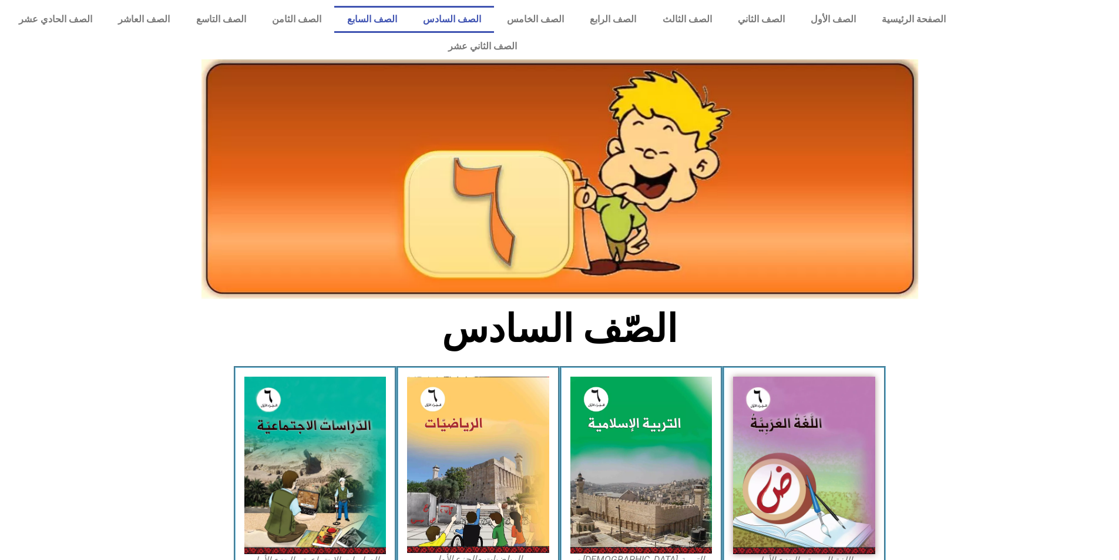
click at [410, 9] on link "الصف السابع" at bounding box center [372, 19] width 76 height 27
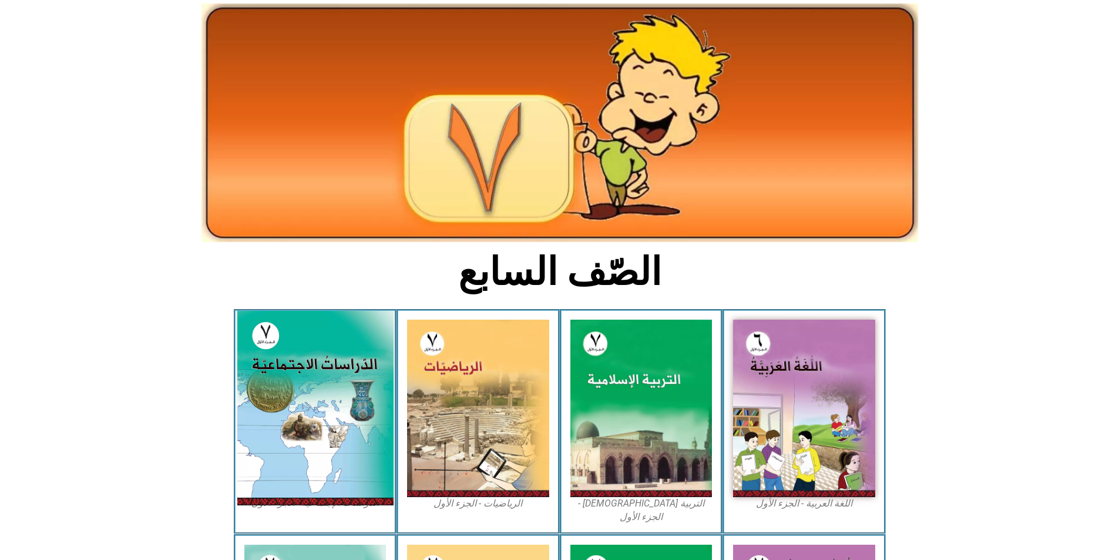
scroll to position [59, 0]
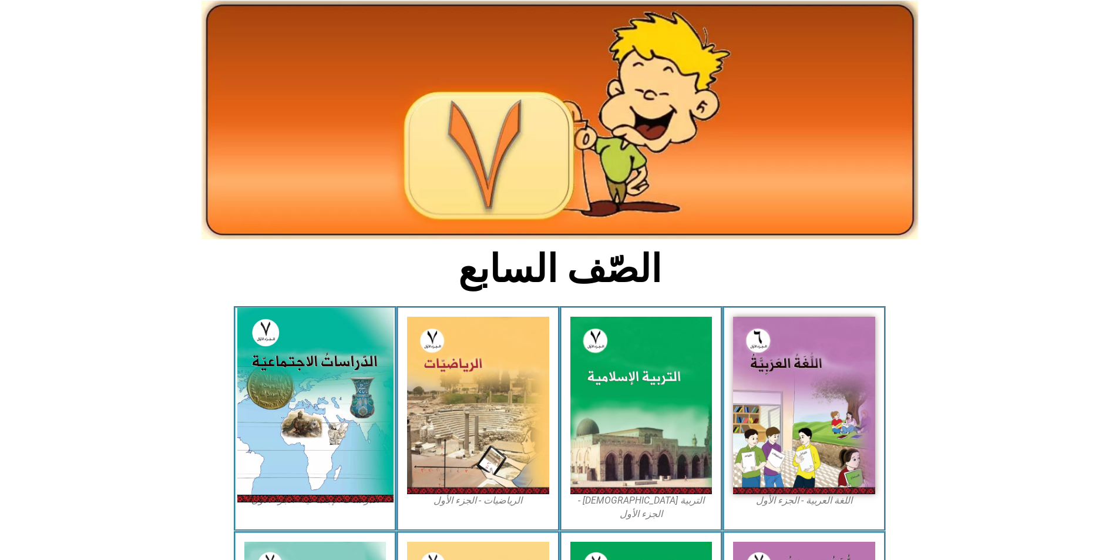
click at [329, 356] on img at bounding box center [315, 405] width 156 height 194
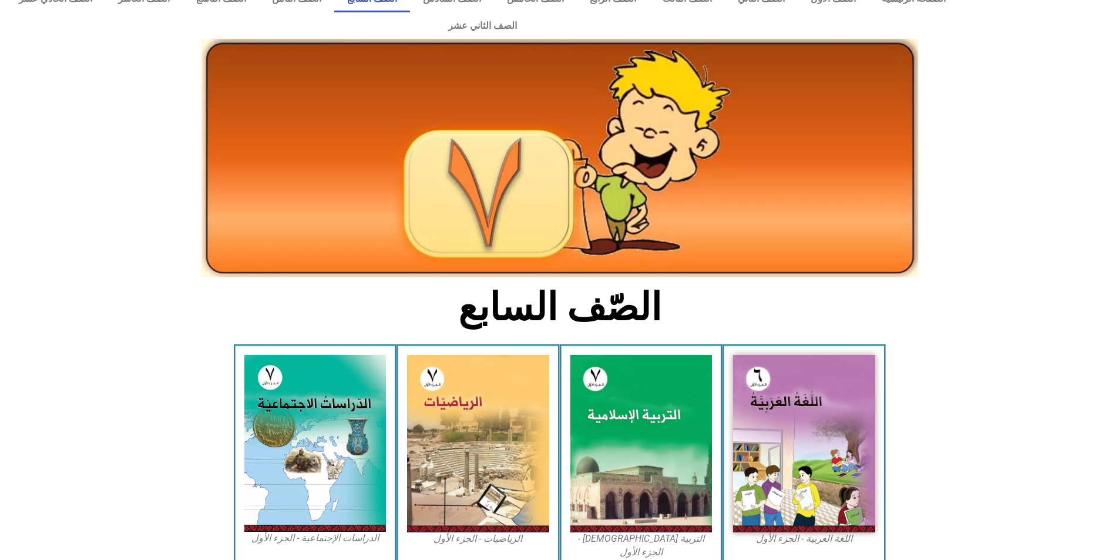
scroll to position [0, 0]
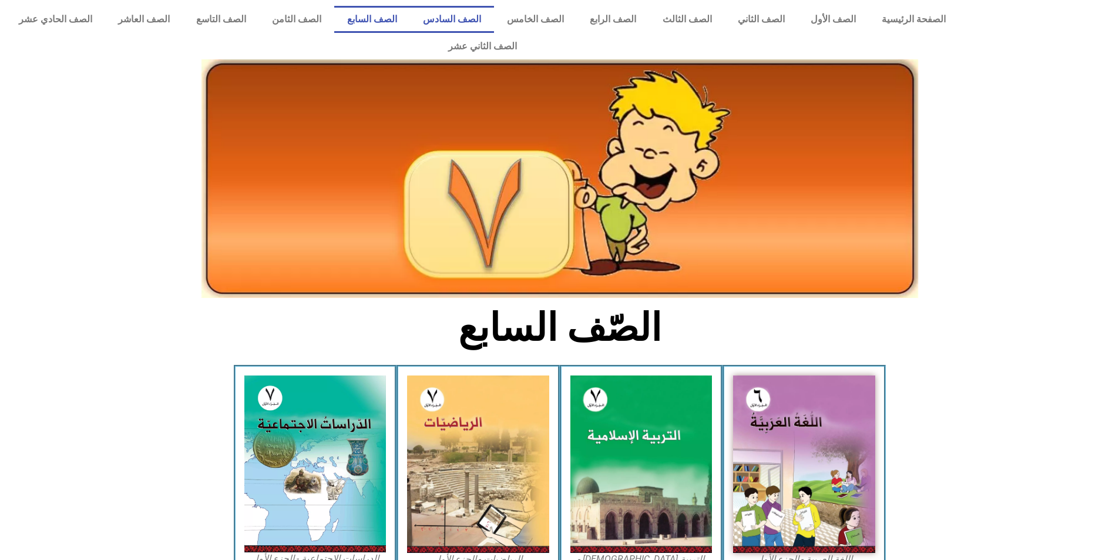
click at [494, 17] on link "الصف السادس" at bounding box center [452, 19] width 84 height 27
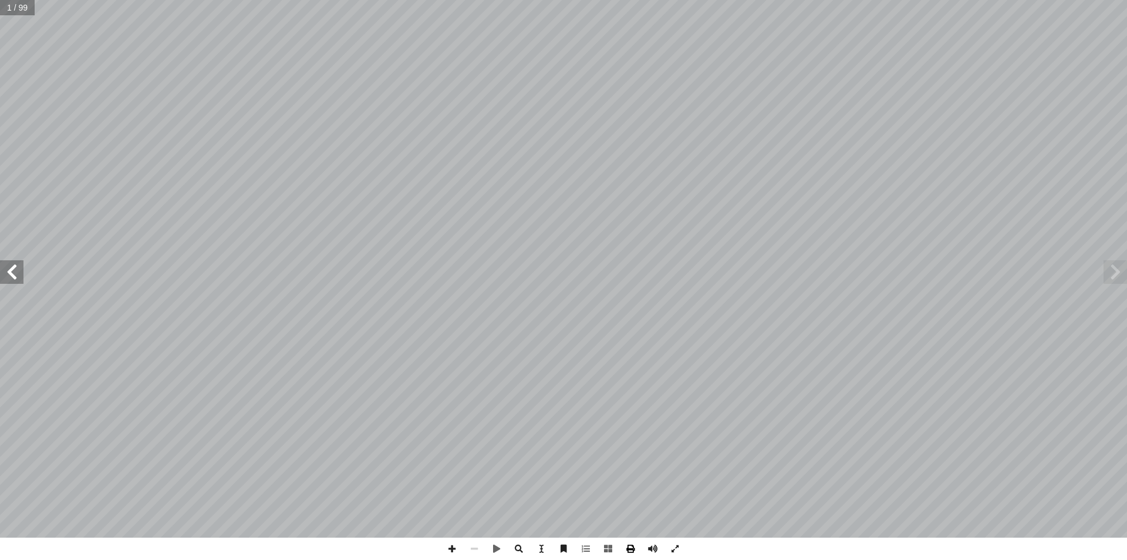
click at [629, 550] on span at bounding box center [630, 548] width 22 height 22
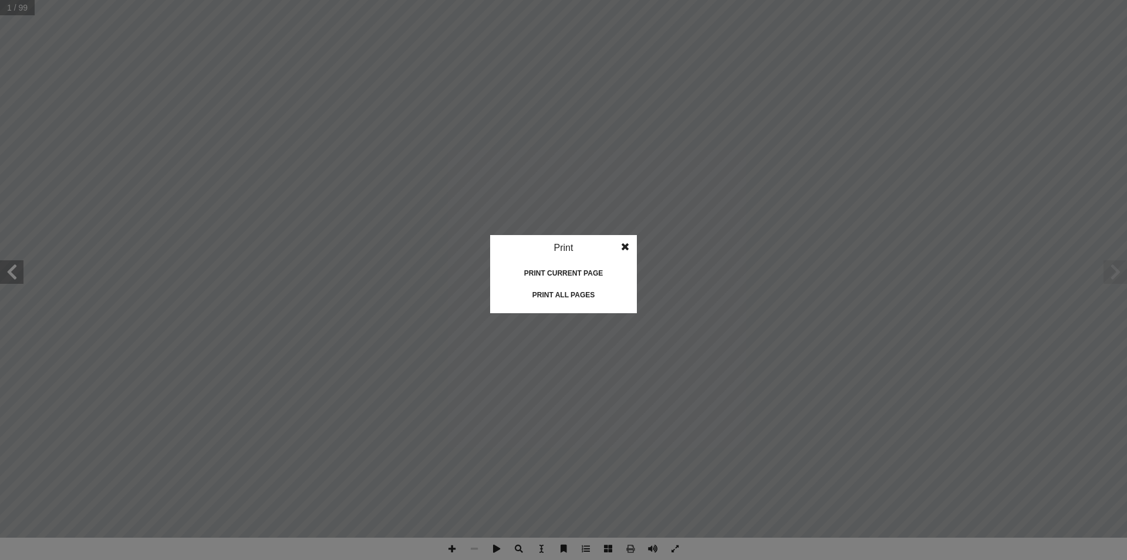
click at [588, 294] on div "Print all pages" at bounding box center [563, 294] width 117 height 19
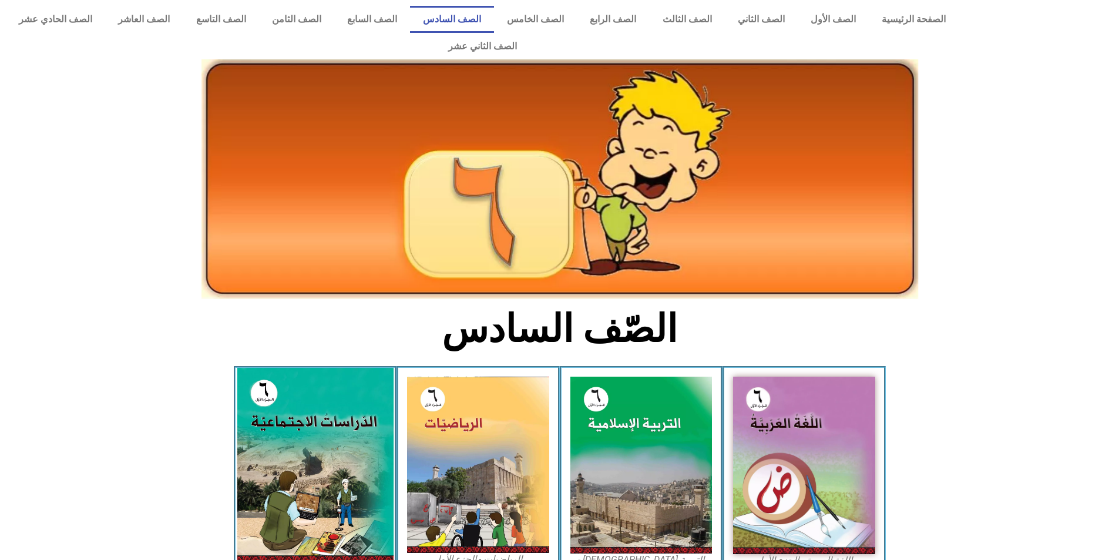
click at [323, 432] on img at bounding box center [315, 465] width 156 height 195
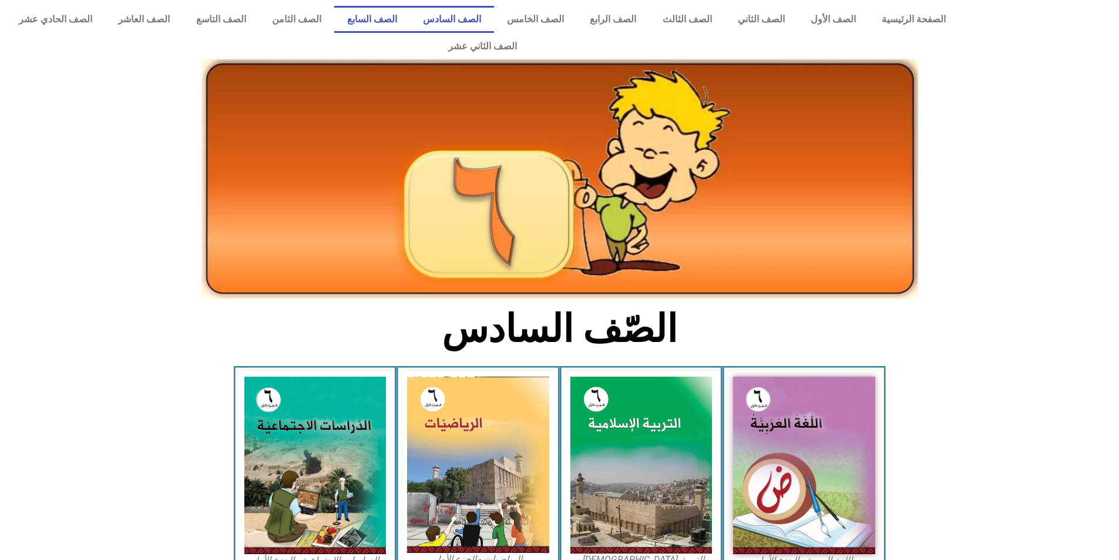
click at [410, 19] on link "الصف السابع" at bounding box center [372, 19] width 76 height 27
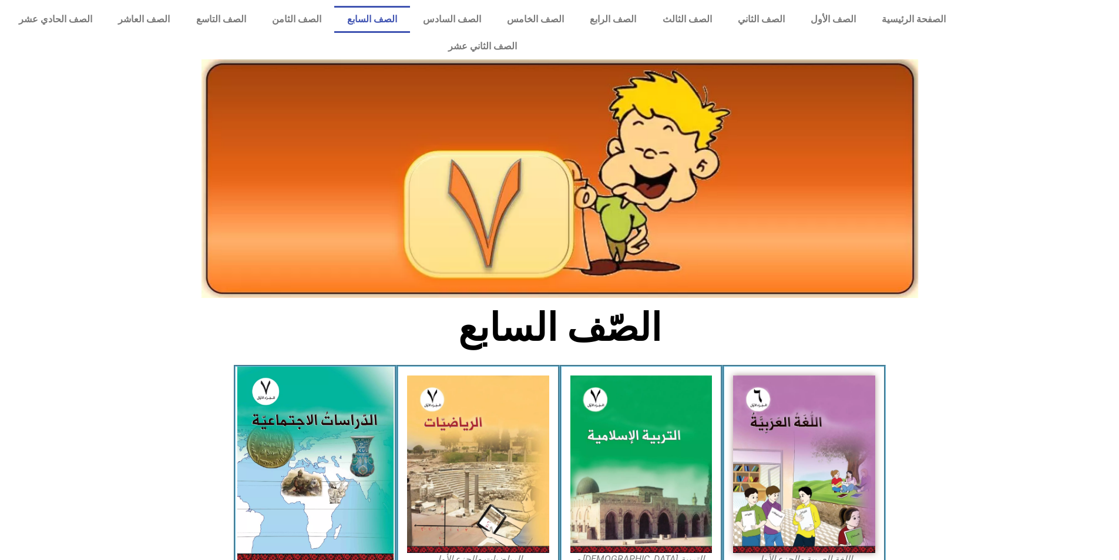
click at [336, 386] on img at bounding box center [315, 463] width 156 height 194
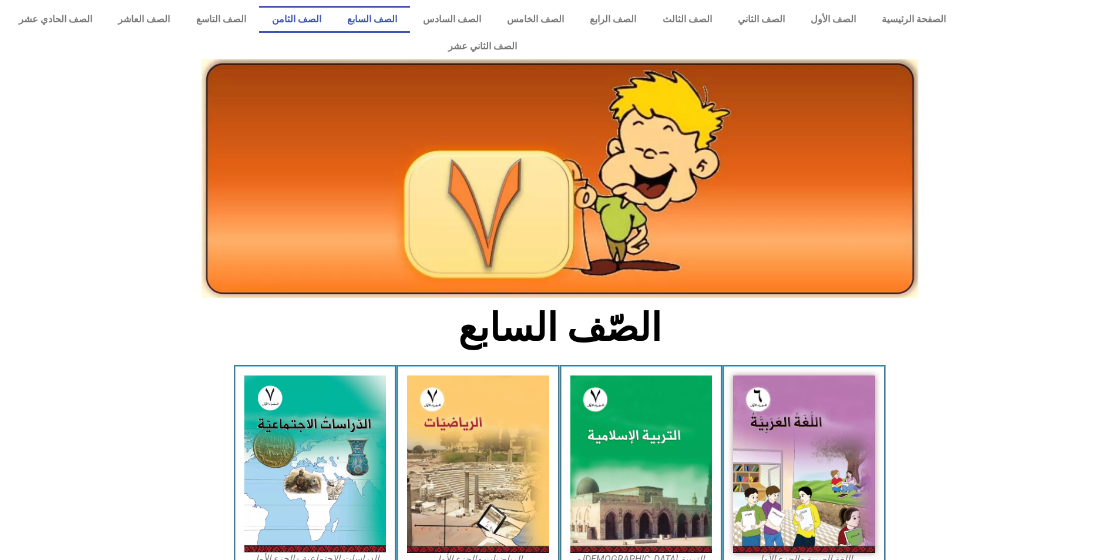
click at [334, 16] on link "الصف الثامن" at bounding box center [296, 19] width 75 height 27
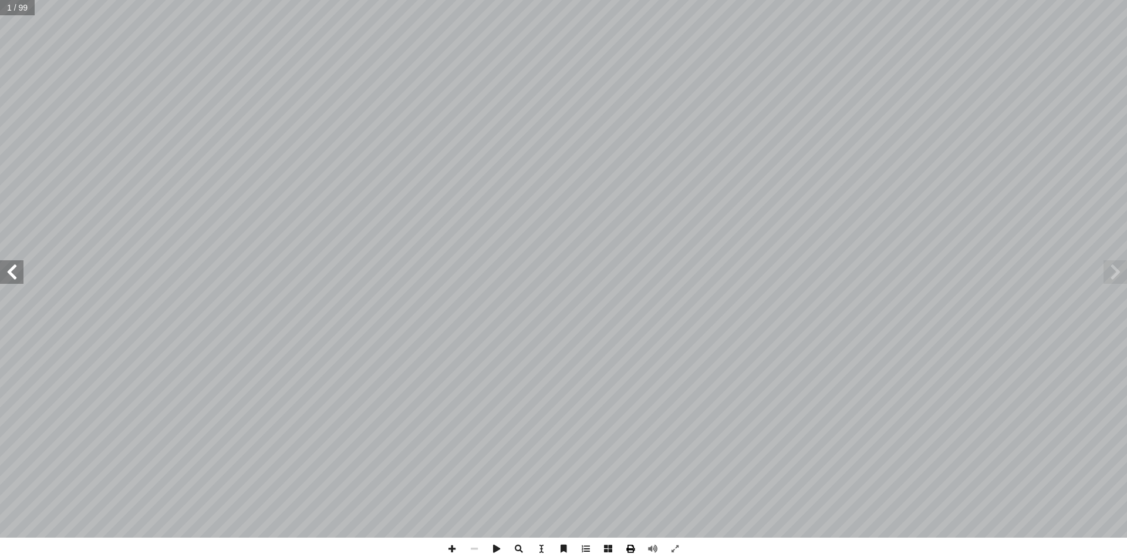
click at [629, 551] on span at bounding box center [630, 548] width 22 height 22
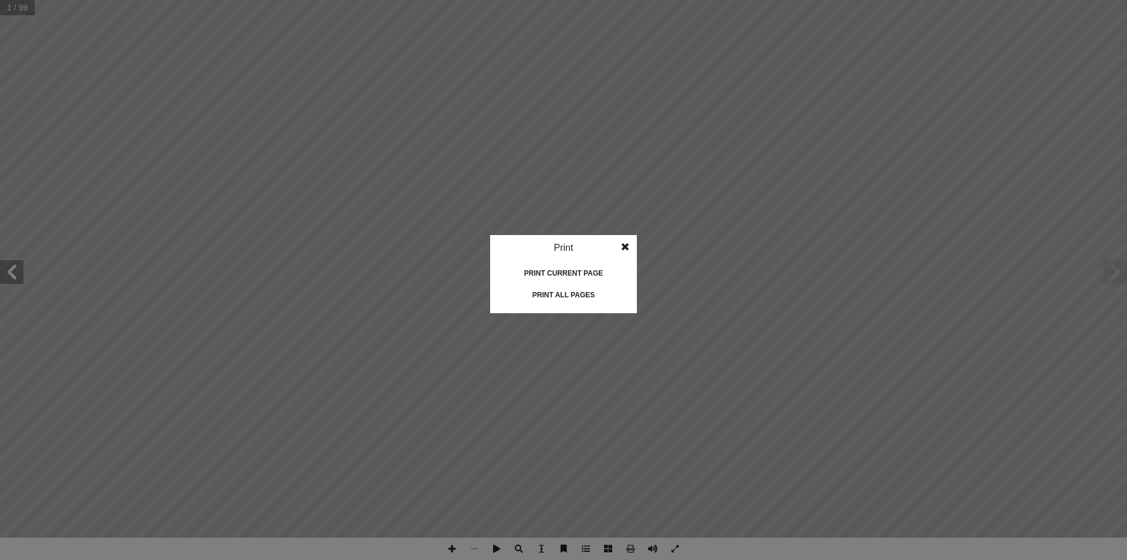
click at [567, 294] on div "Print all pages" at bounding box center [563, 294] width 117 height 19
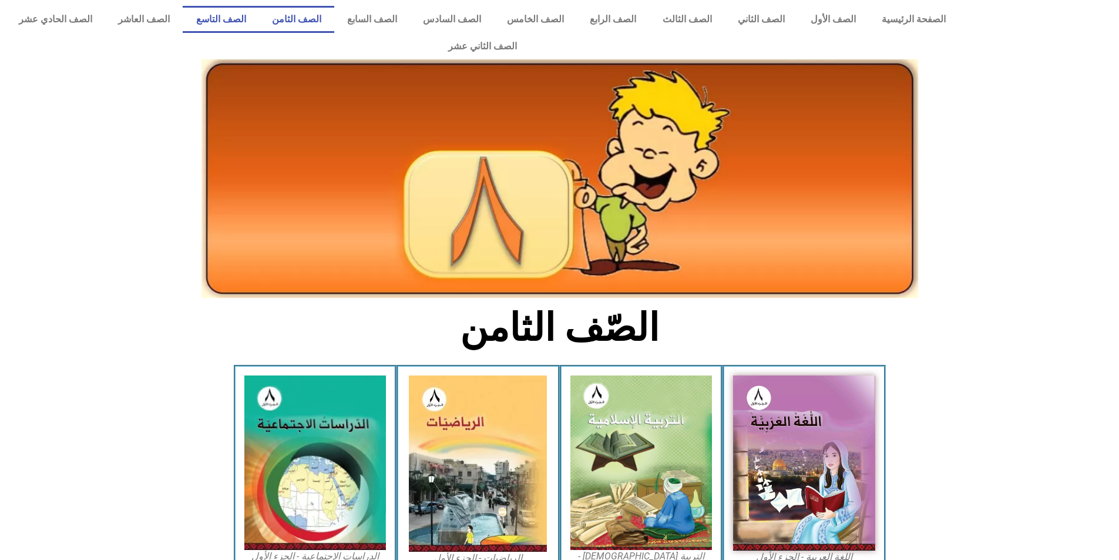
click at [258, 21] on link "الصف التاسع" at bounding box center [221, 19] width 76 height 27
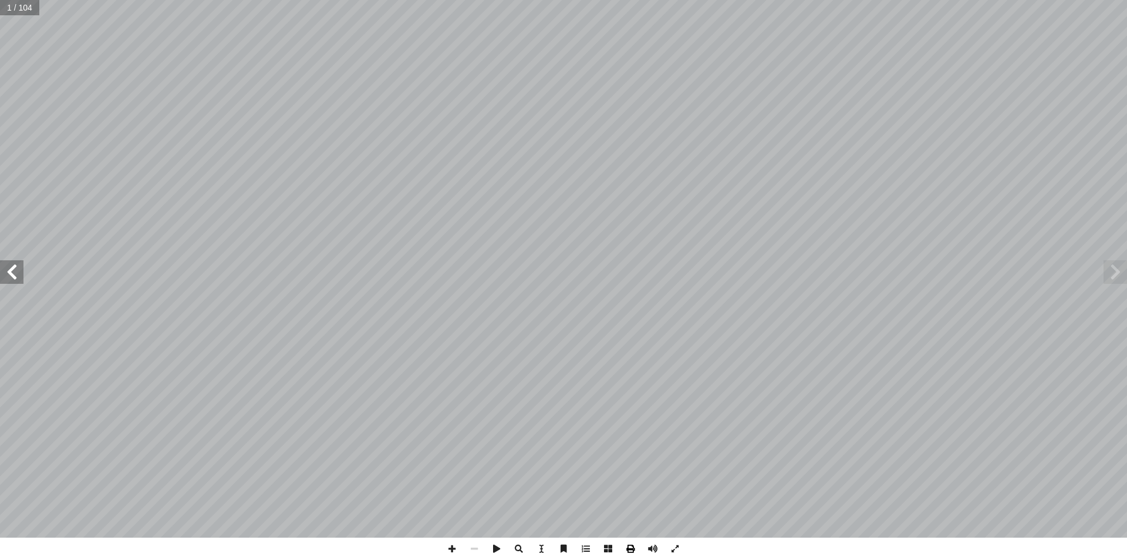
click at [634, 550] on span at bounding box center [630, 548] width 22 height 22
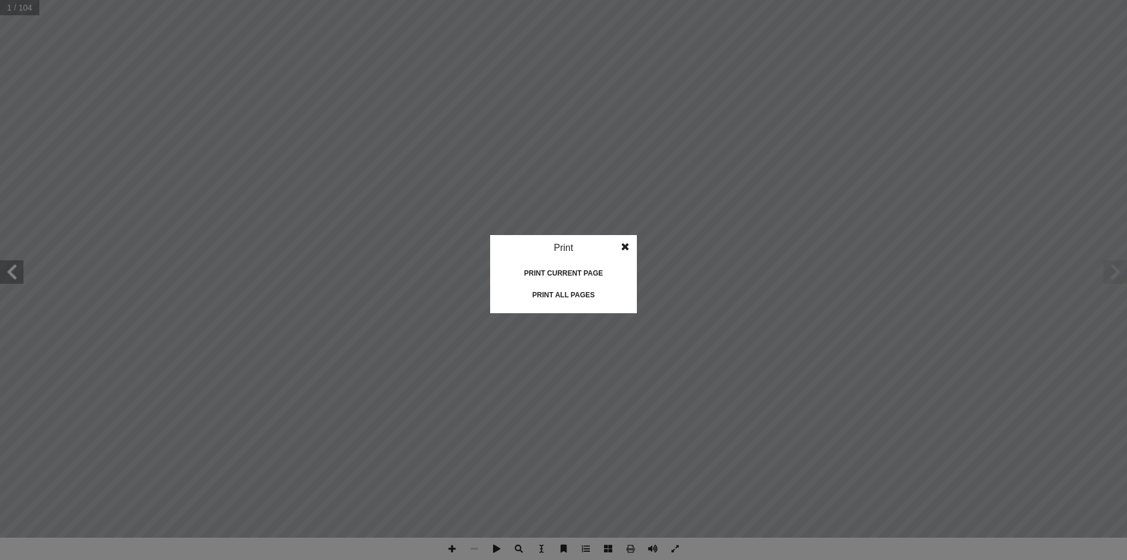
click at [575, 297] on div "Print all pages" at bounding box center [563, 294] width 117 height 19
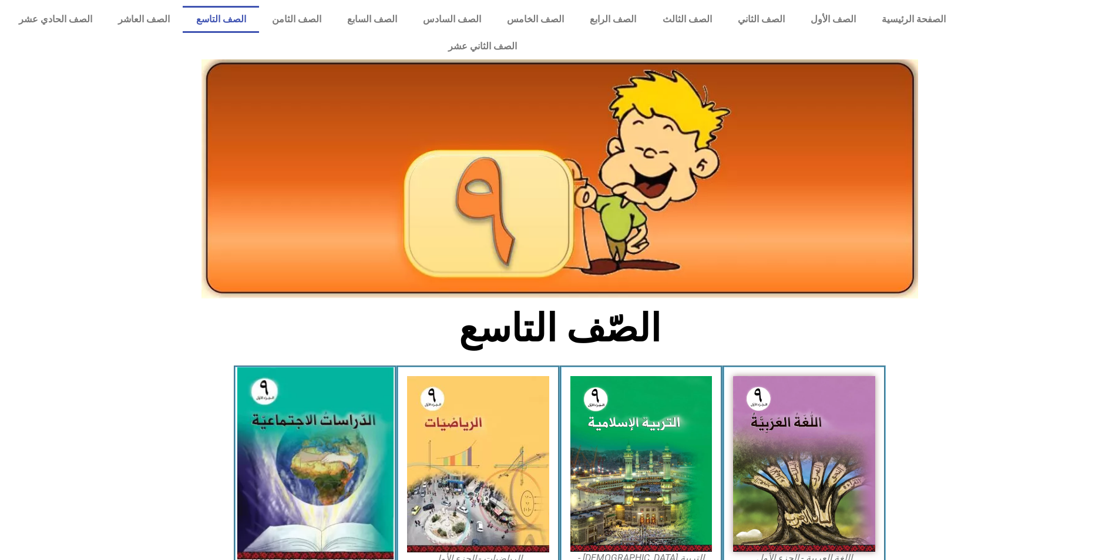
click at [285, 429] on img at bounding box center [315, 464] width 156 height 192
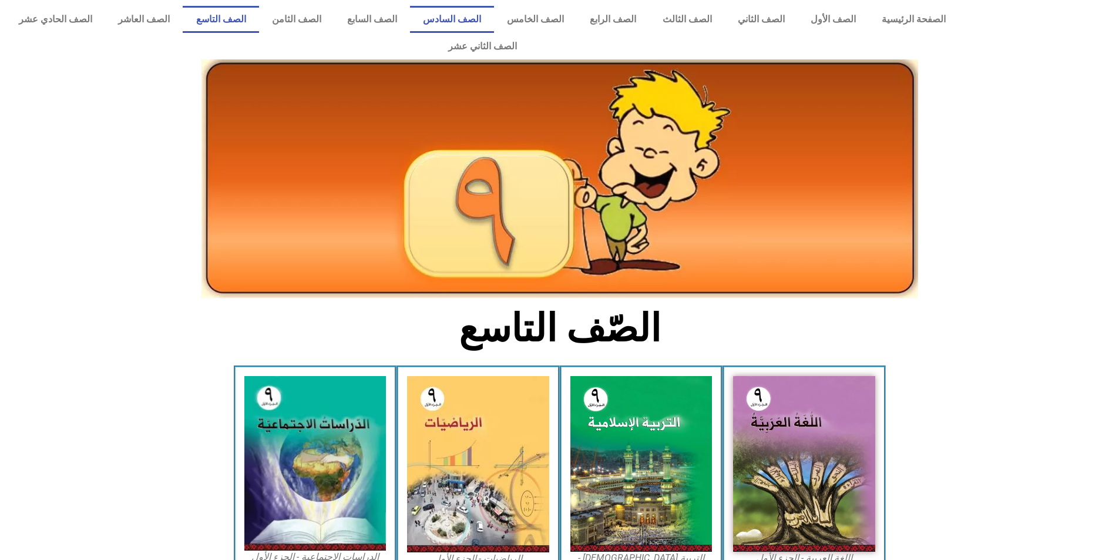
click at [483, 15] on link "الصف السادس" at bounding box center [452, 19] width 84 height 27
click at [494, 19] on link "الصف السادس" at bounding box center [452, 19] width 84 height 27
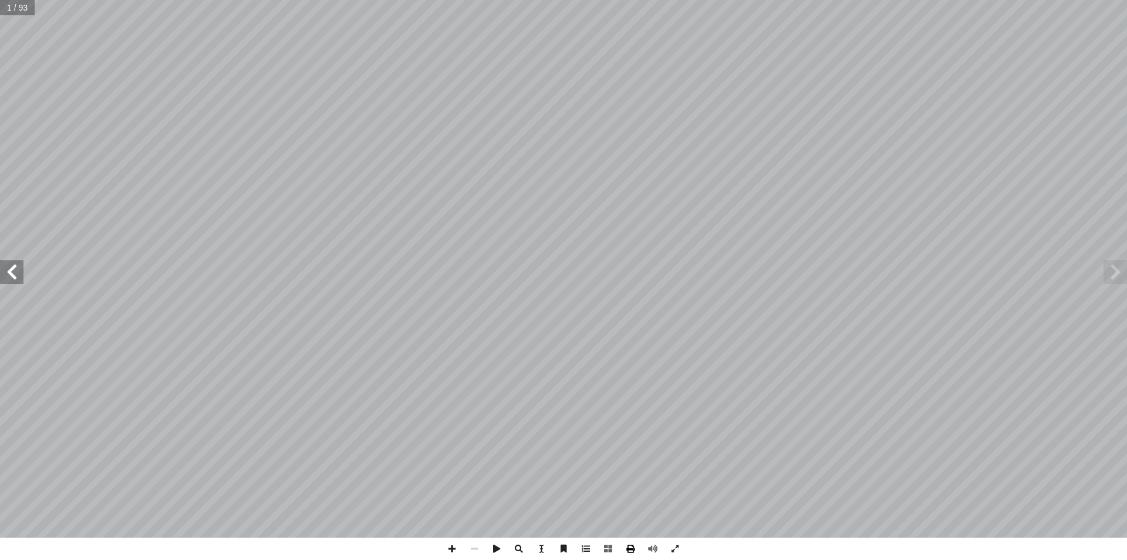
click at [632, 553] on span at bounding box center [630, 548] width 22 height 22
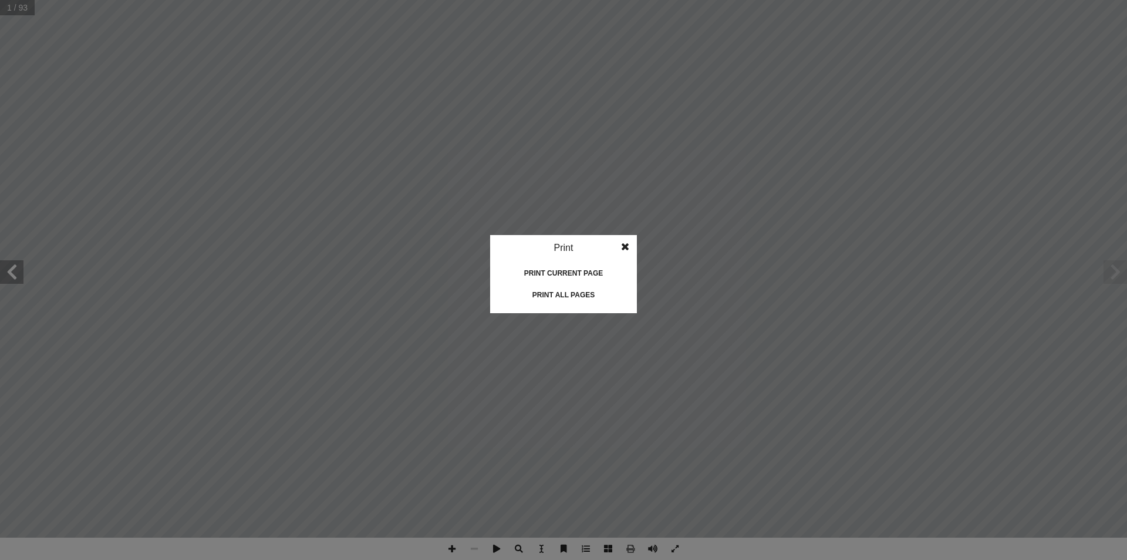
click at [572, 297] on div "Print all pages" at bounding box center [563, 294] width 117 height 19
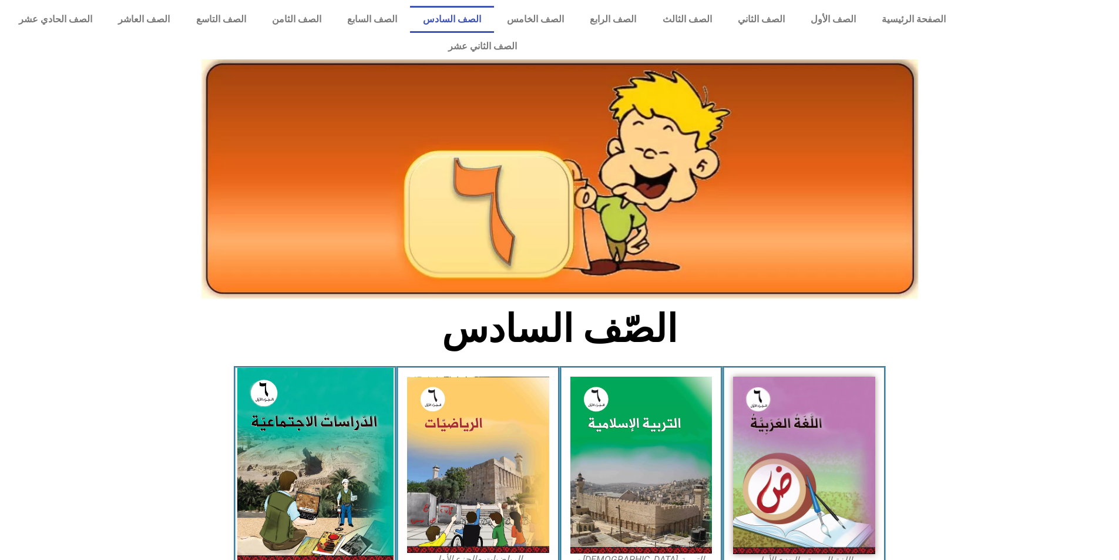
click at [315, 412] on img at bounding box center [315, 465] width 156 height 195
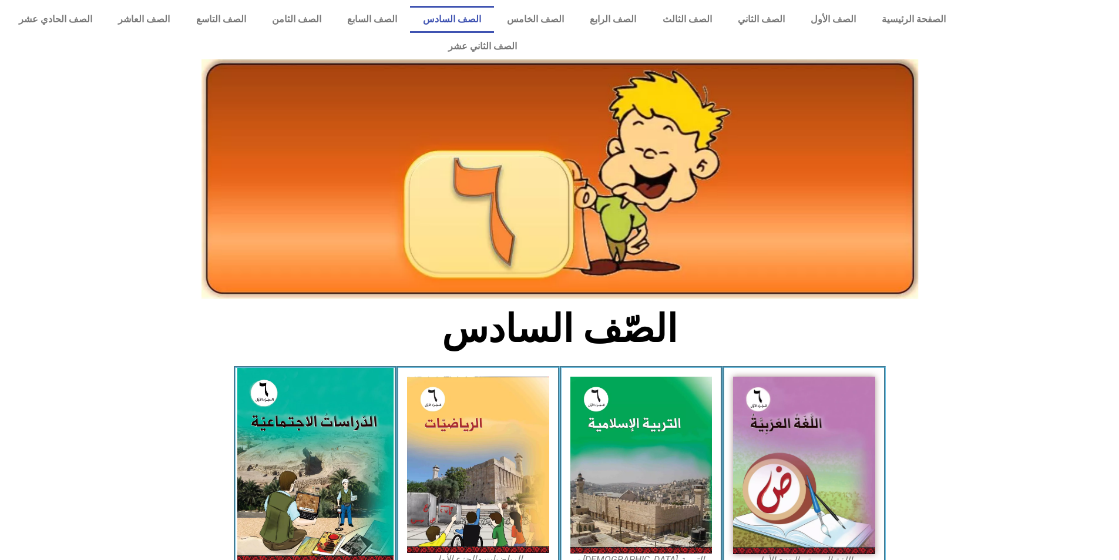
click at [315, 411] on img at bounding box center [315, 465] width 156 height 195
click at [345, 451] on img at bounding box center [315, 465] width 156 height 195
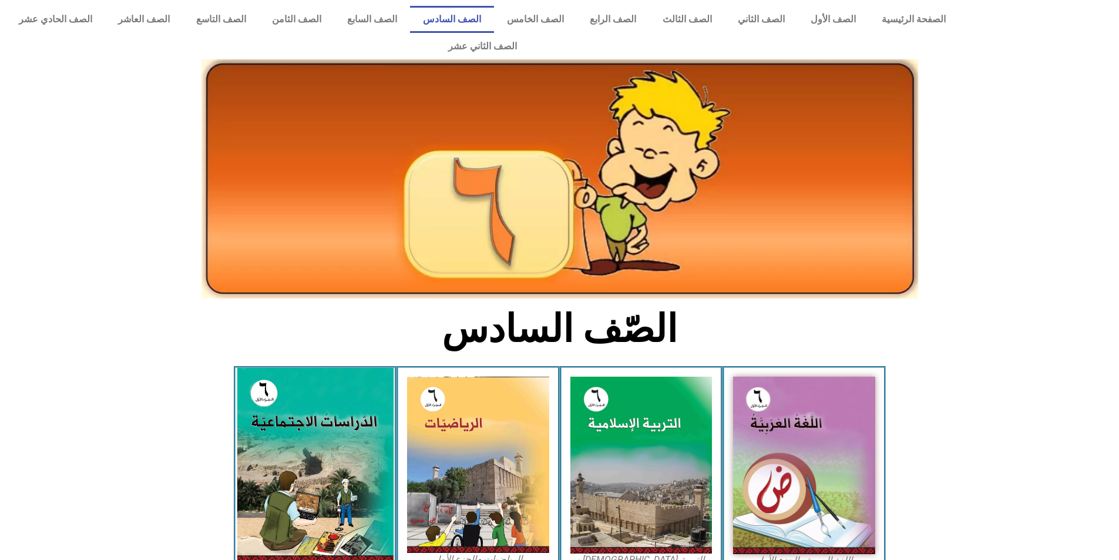
click at [361, 476] on img at bounding box center [315, 465] width 156 height 195
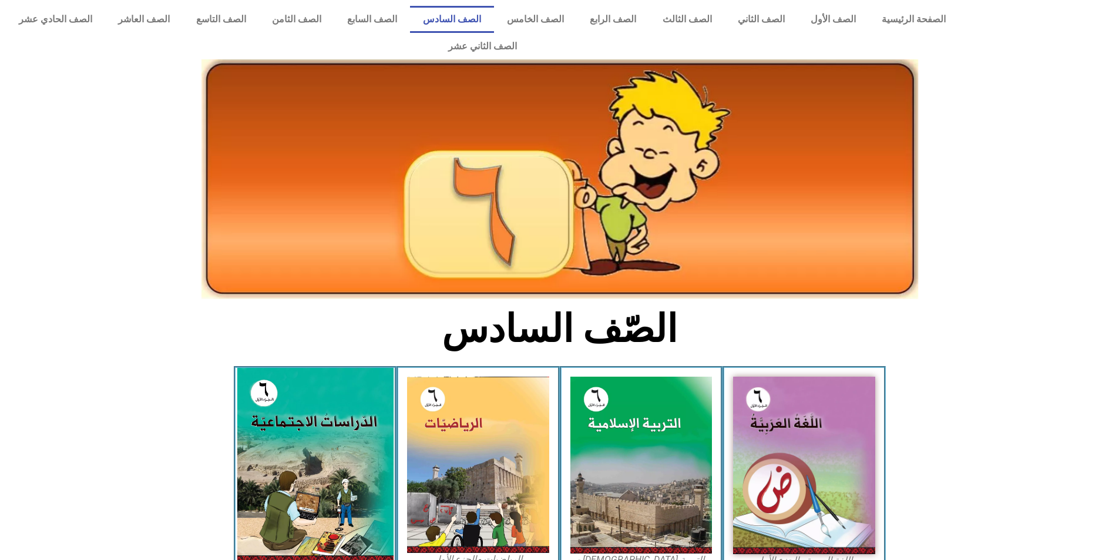
click at [361, 476] on img at bounding box center [315, 465] width 156 height 195
